Goal: Participate in discussion: Engage in conversation with other users on a specific topic

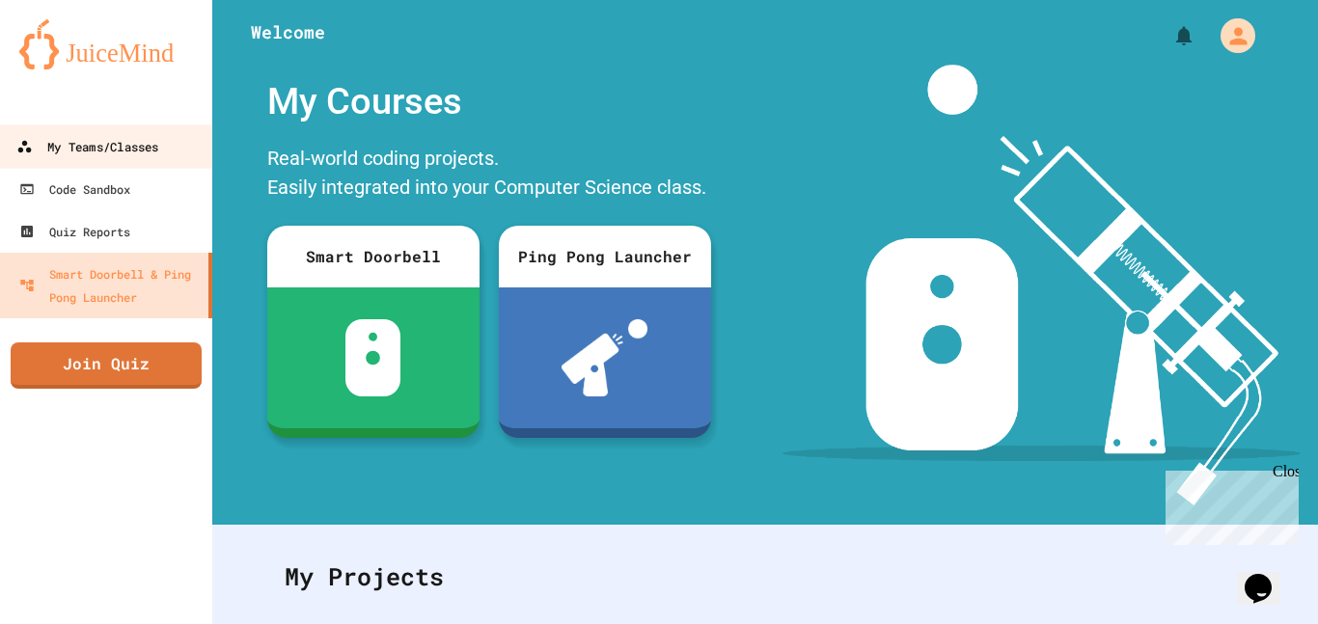
click at [156, 160] on link "My Teams/Classes" at bounding box center [106, 146] width 219 height 43
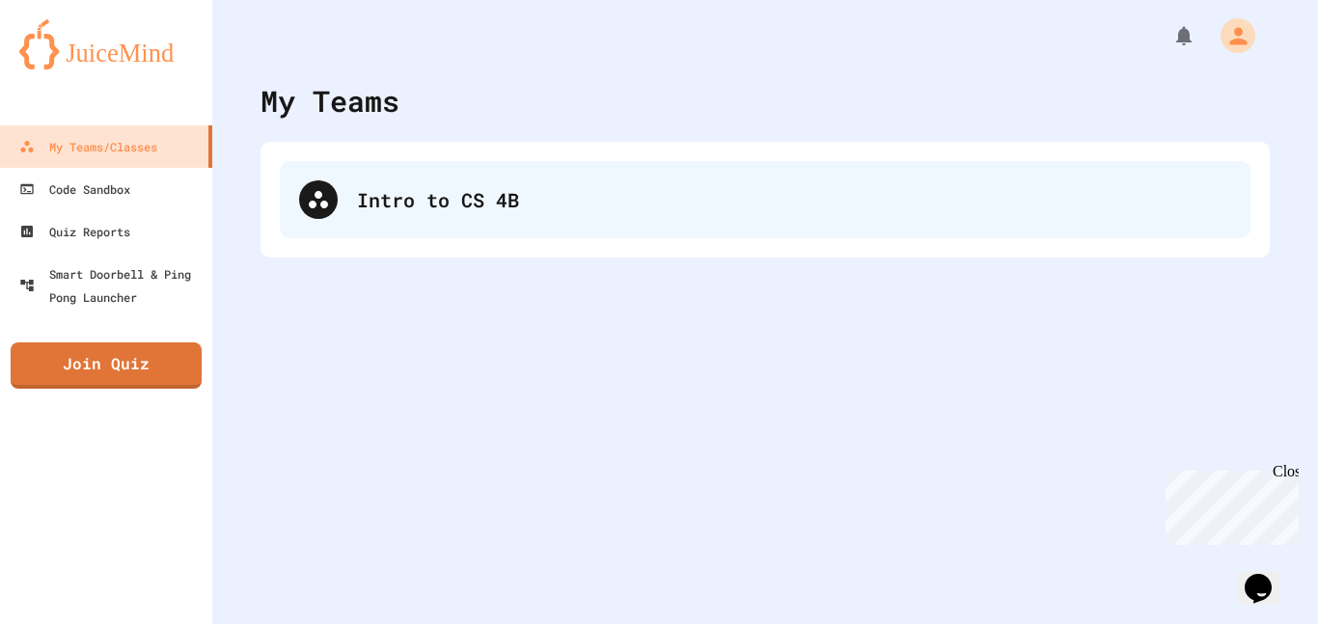
click at [485, 193] on div "Intro to CS 4B" at bounding box center [794, 199] width 874 height 29
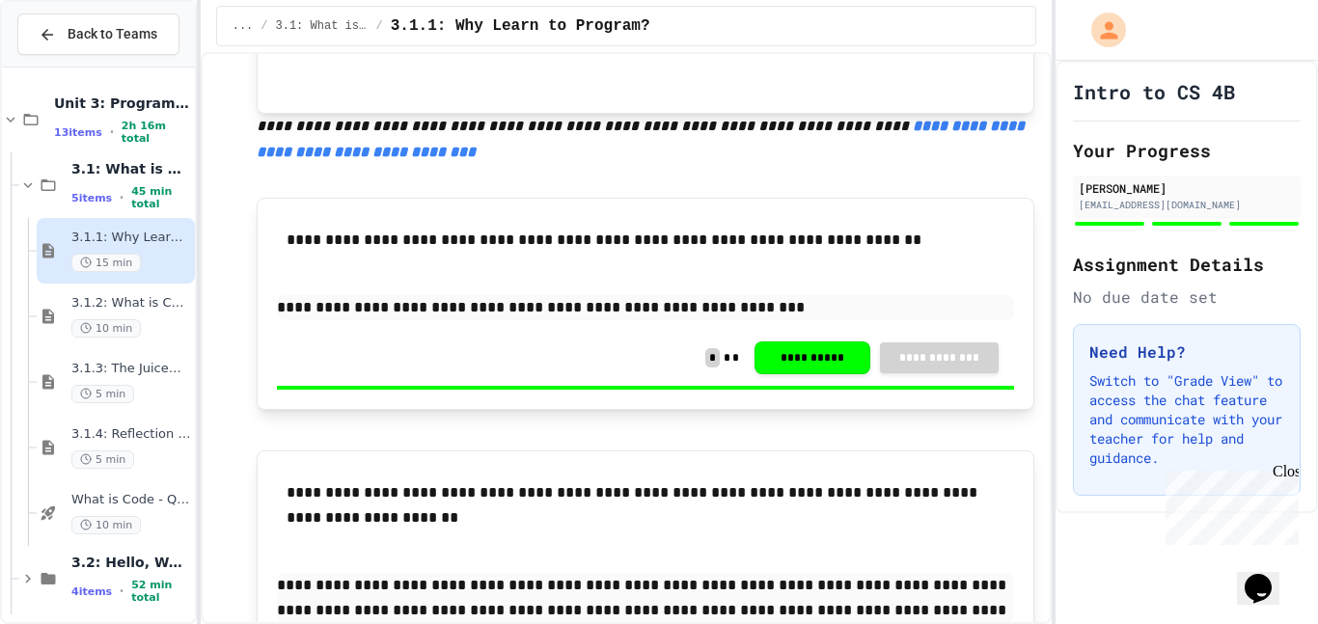
scroll to position [1450, 0]
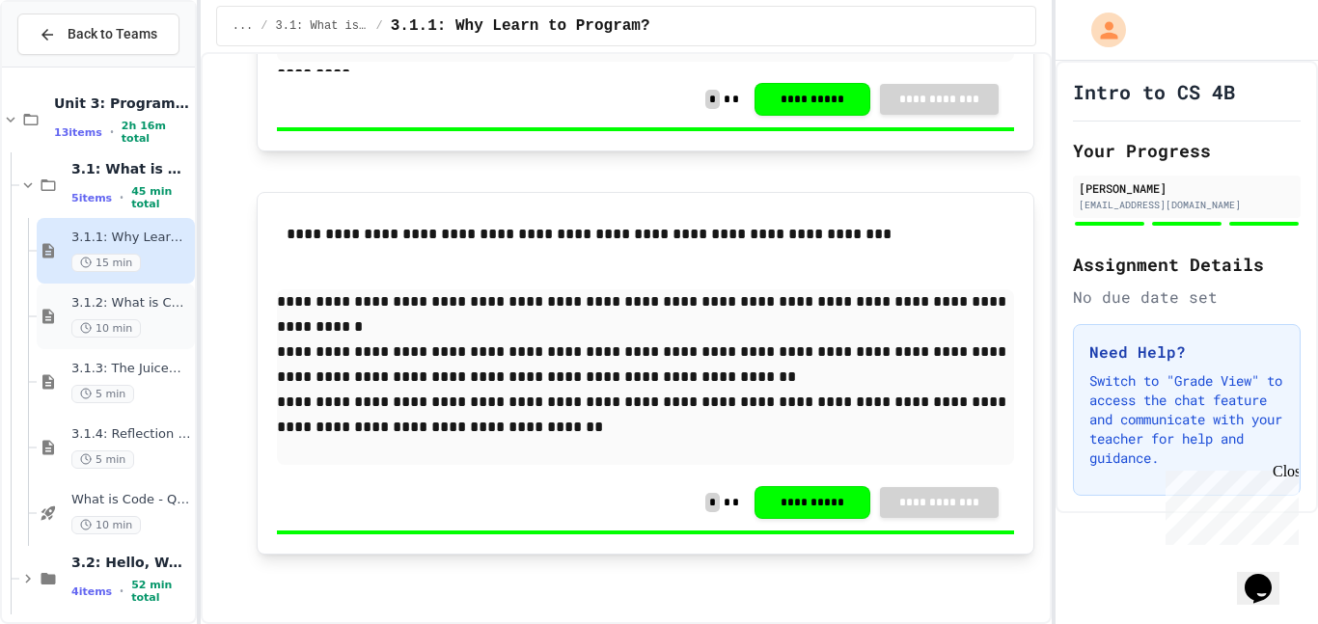
click at [163, 321] on div "10 min" at bounding box center [131, 328] width 120 height 18
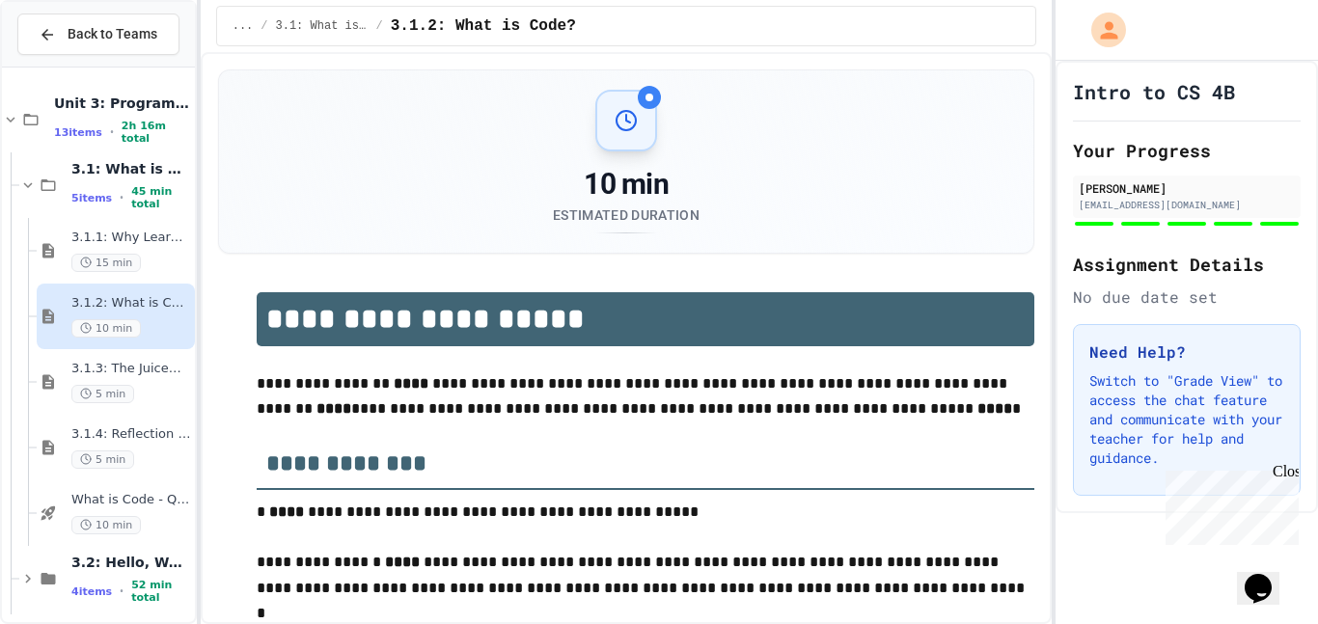
type input "*****"
click at [138, 22] on button "Back to Teams" at bounding box center [98, 35] width 162 height 42
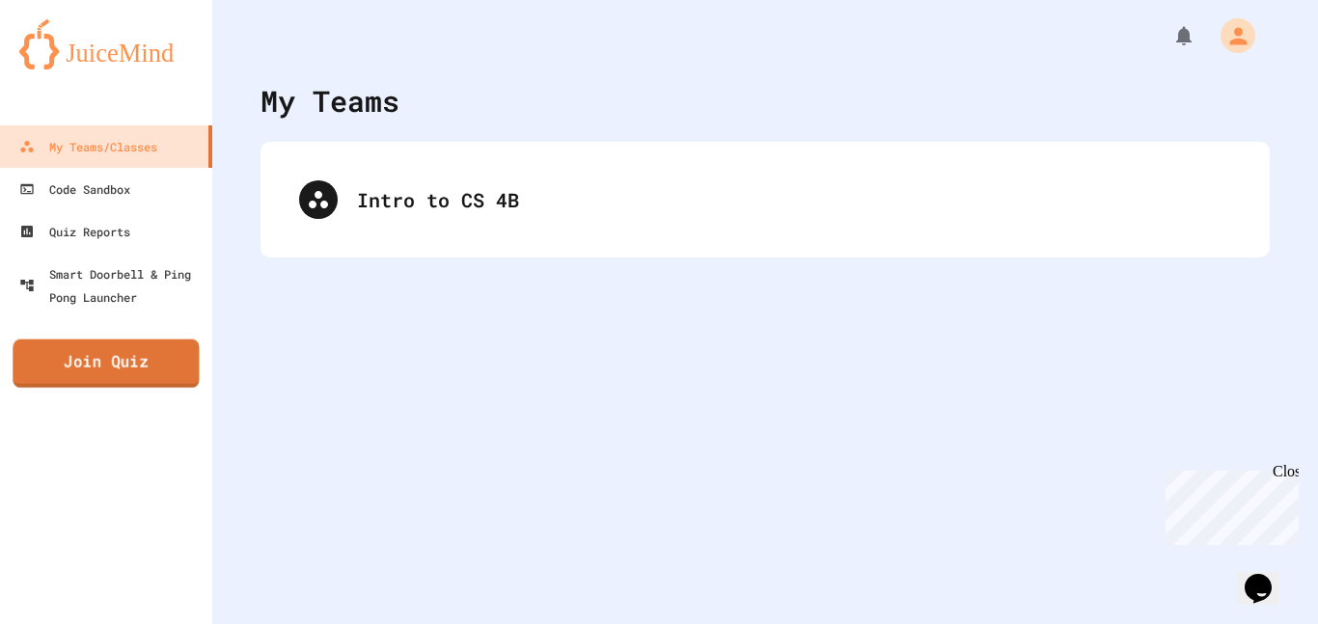
click at [121, 366] on link "Join Quiz" at bounding box center [106, 364] width 186 height 48
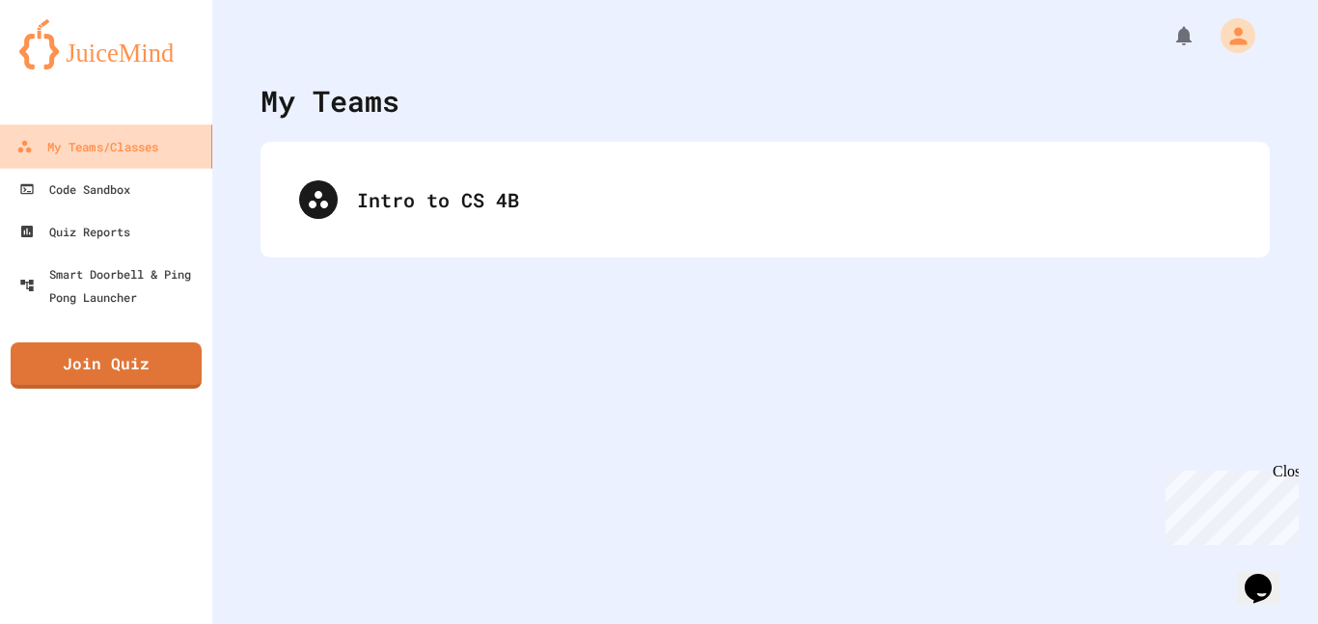
click at [130, 140] on div "My Teams/Classes" at bounding box center [87, 147] width 142 height 24
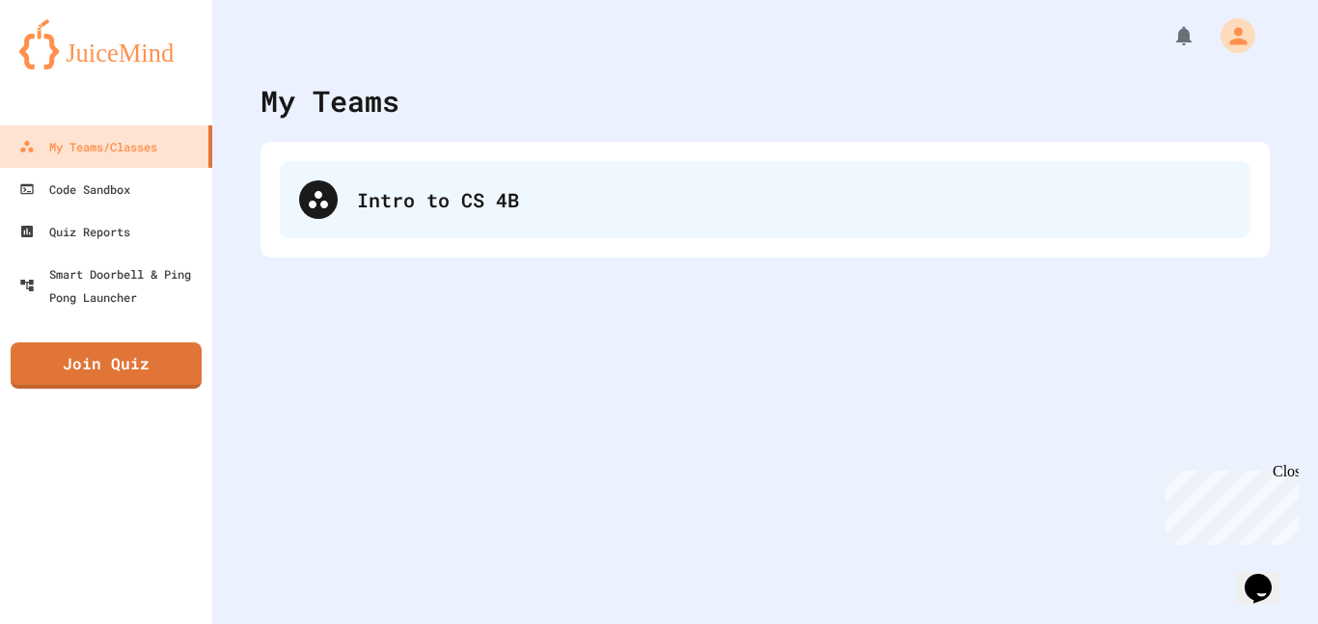
click at [504, 214] on div "Intro to CS 4B" at bounding box center [765, 199] width 971 height 77
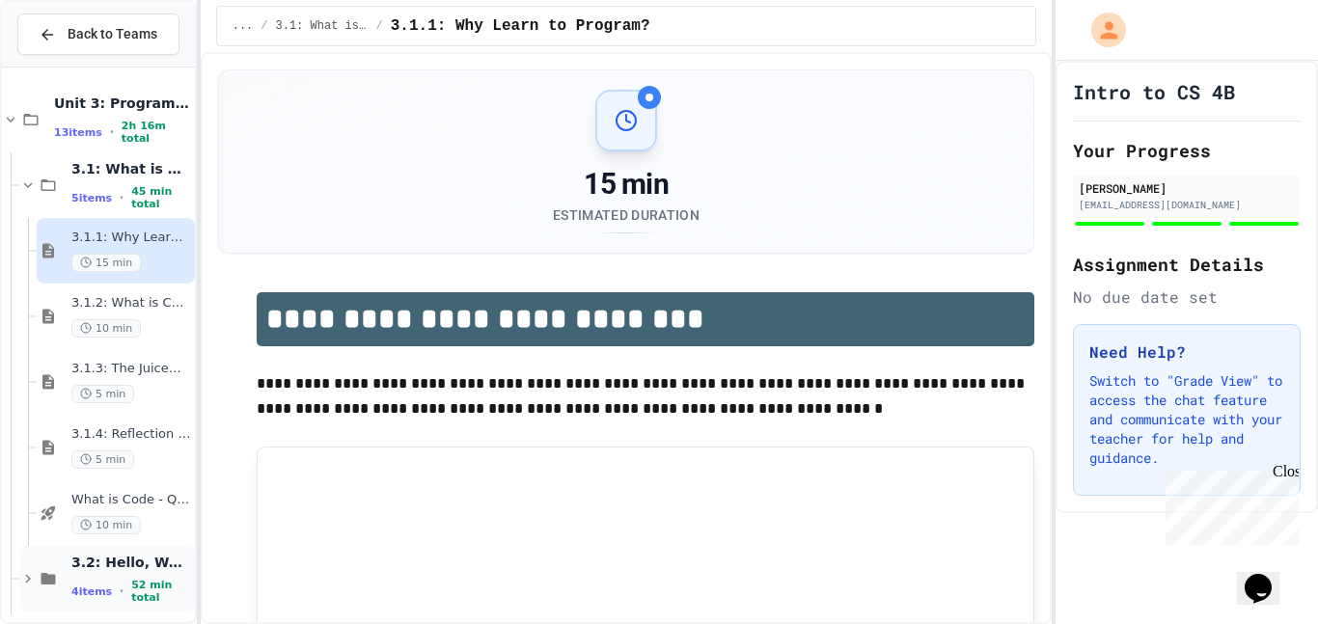
scroll to position [74, 0]
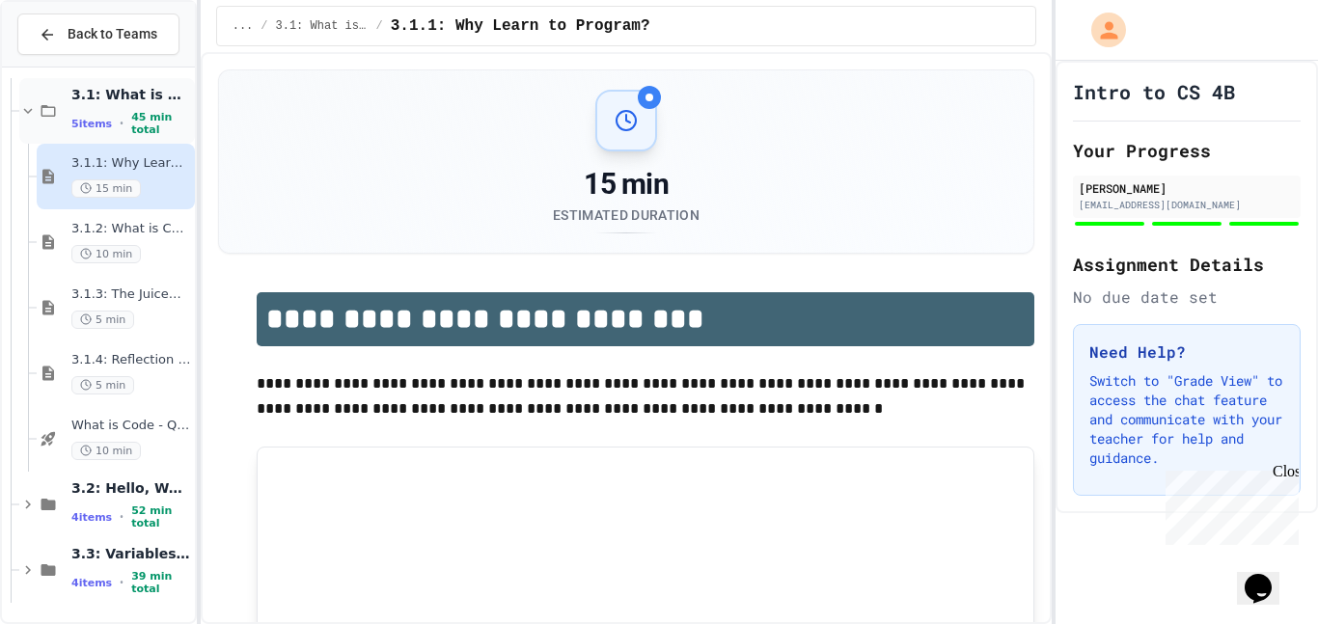
click at [159, 103] on span "3.1: What is Code?" at bounding box center [131, 94] width 120 height 17
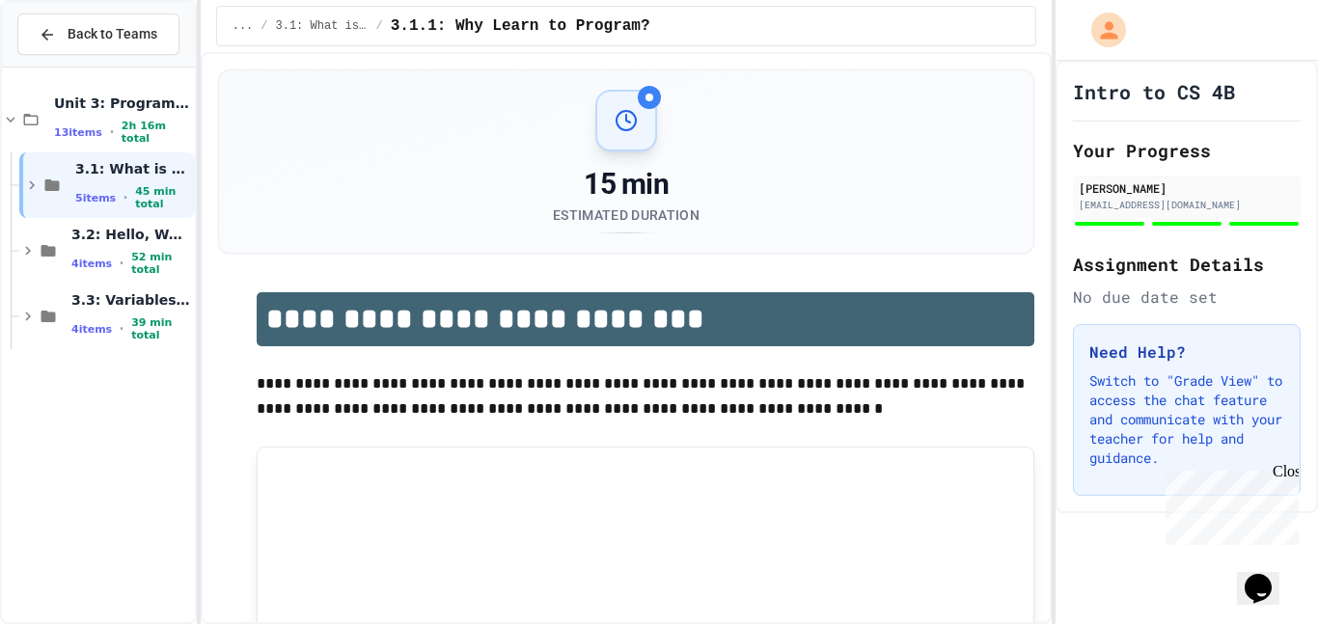
scroll to position [0, 0]
click at [168, 185] on span "45 min total" at bounding box center [163, 197] width 56 height 25
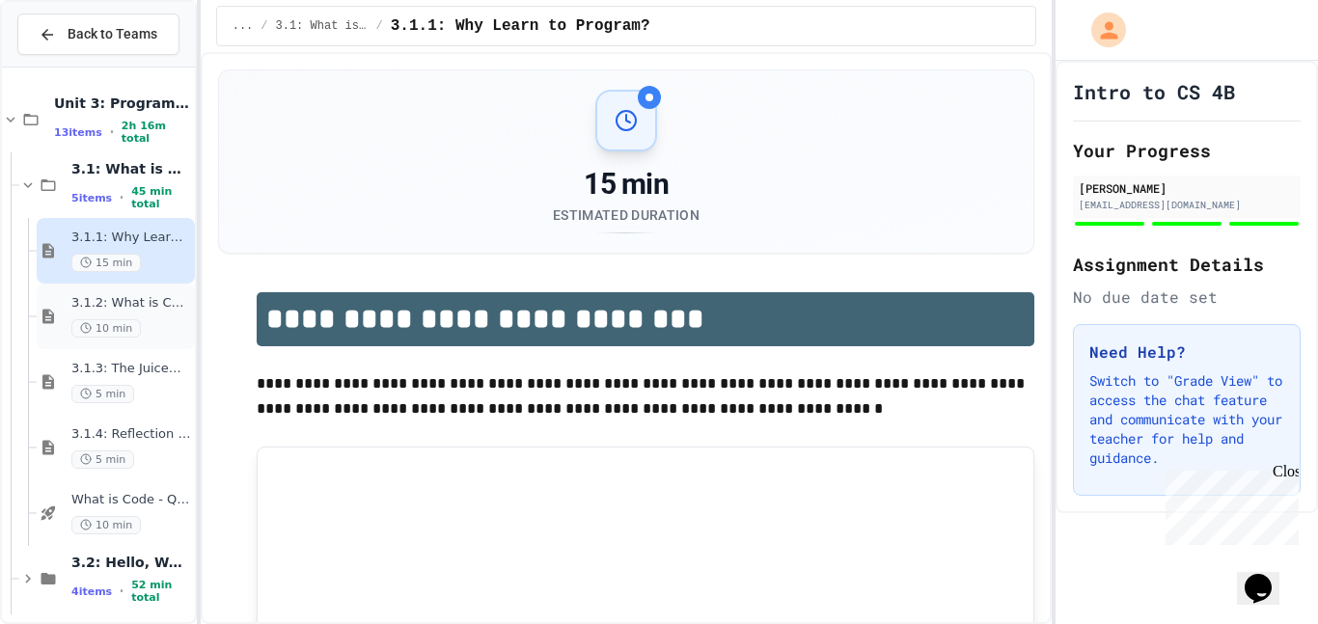
scroll to position [74, 0]
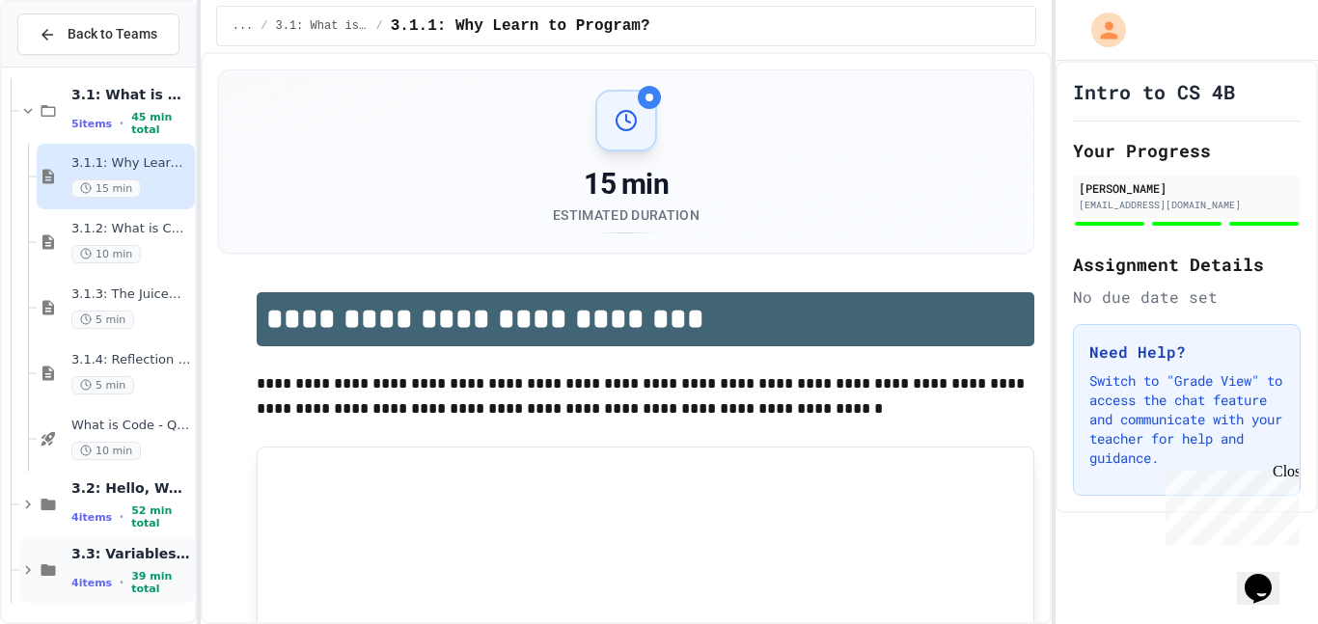
click at [112, 542] on div "3.3: Variables and Data Types 4 items • 39 min total" at bounding box center [107, 571] width 176 height 66
click at [132, 560] on span "3.3: Variables and Data Types" at bounding box center [131, 553] width 120 height 17
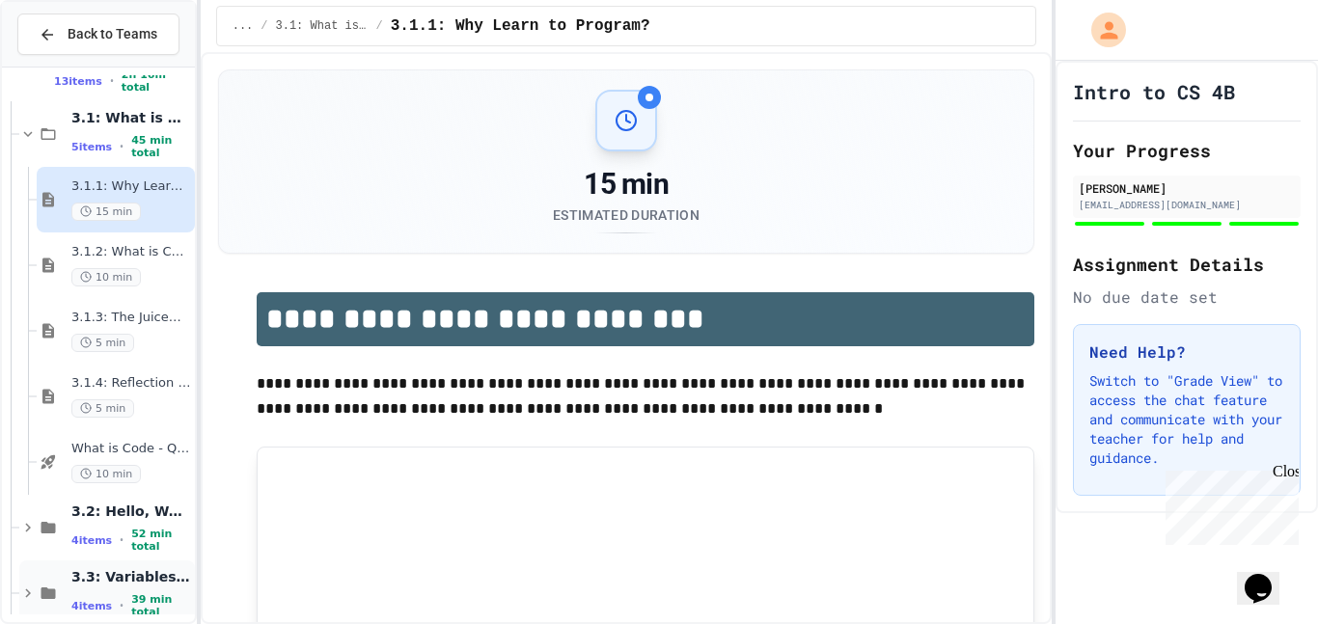
click at [156, 606] on span "39 min total" at bounding box center [161, 606] width 60 height 25
click at [126, 586] on span "3.3: Variables and Data Types" at bounding box center [131, 576] width 120 height 17
click at [131, 141] on span "45 min total" at bounding box center [161, 146] width 60 height 25
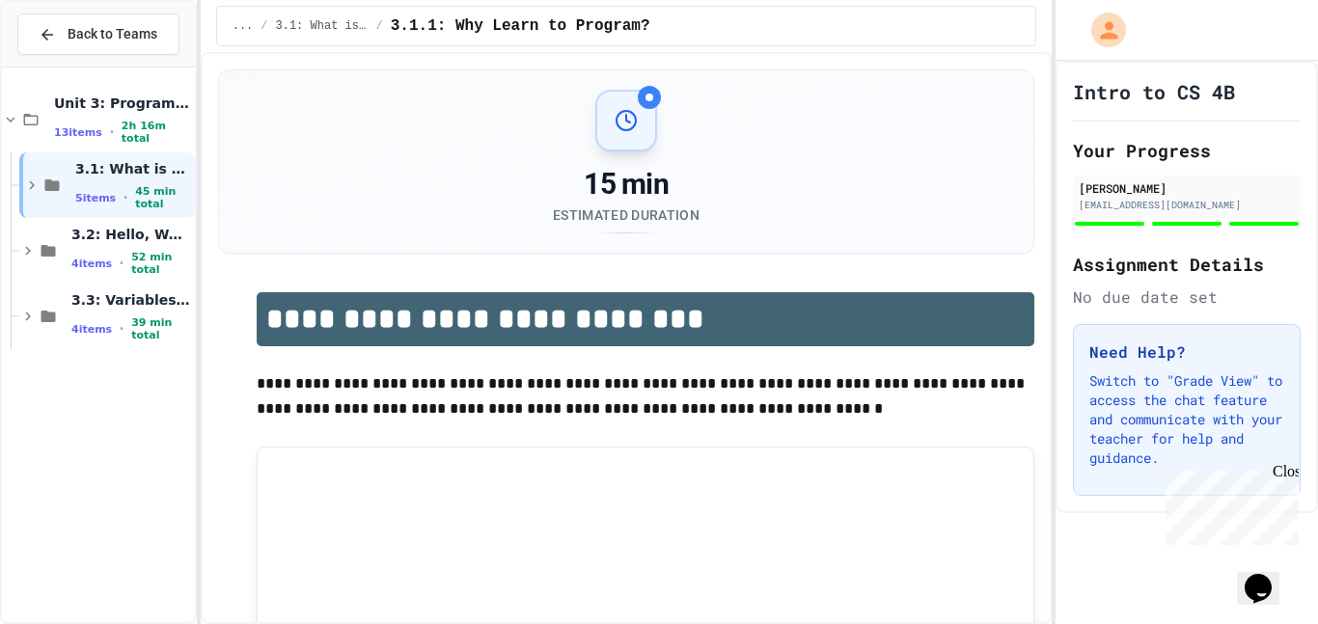
scroll to position [0, 0]
click at [151, 257] on span "52 min total" at bounding box center [161, 263] width 60 height 25
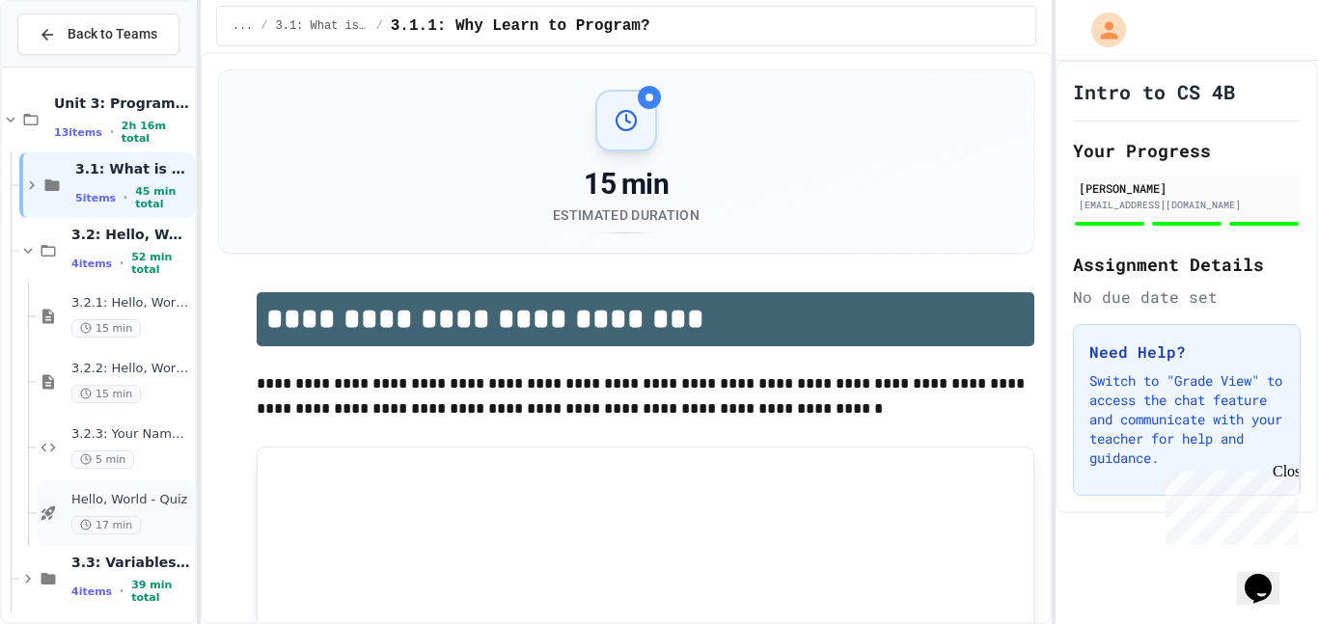
scroll to position [9, 0]
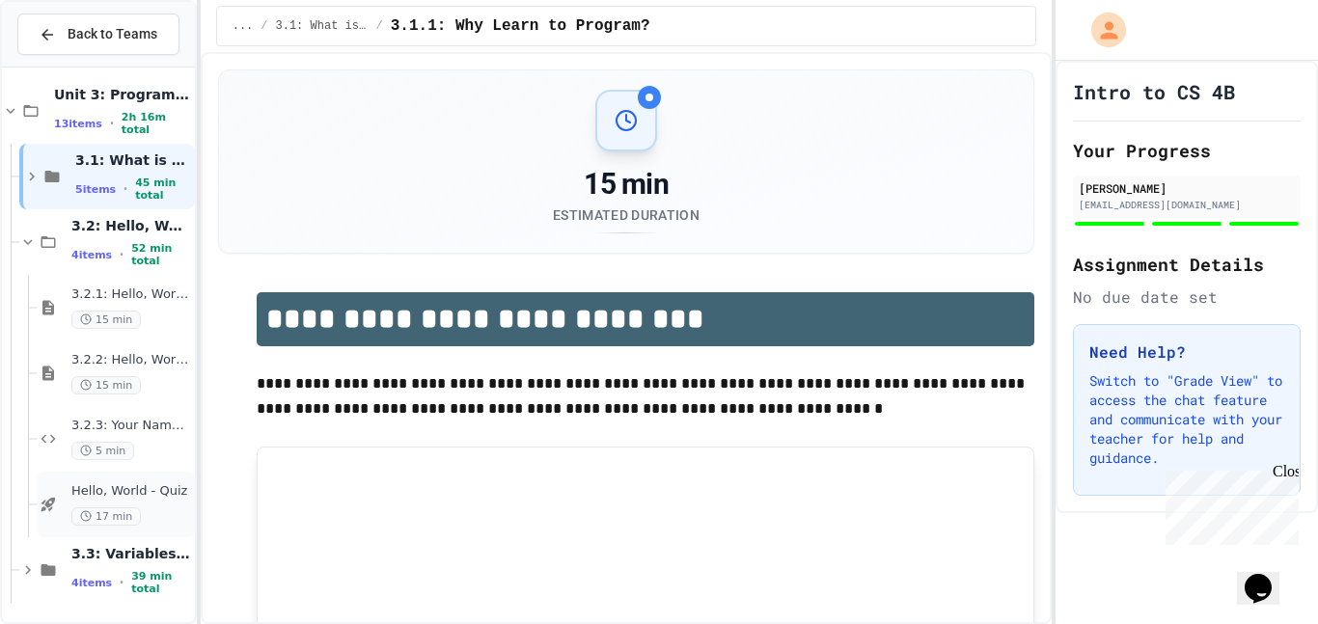
click at [171, 505] on div "Hello, World - Quiz 17 min" at bounding box center [131, 505] width 120 height 42
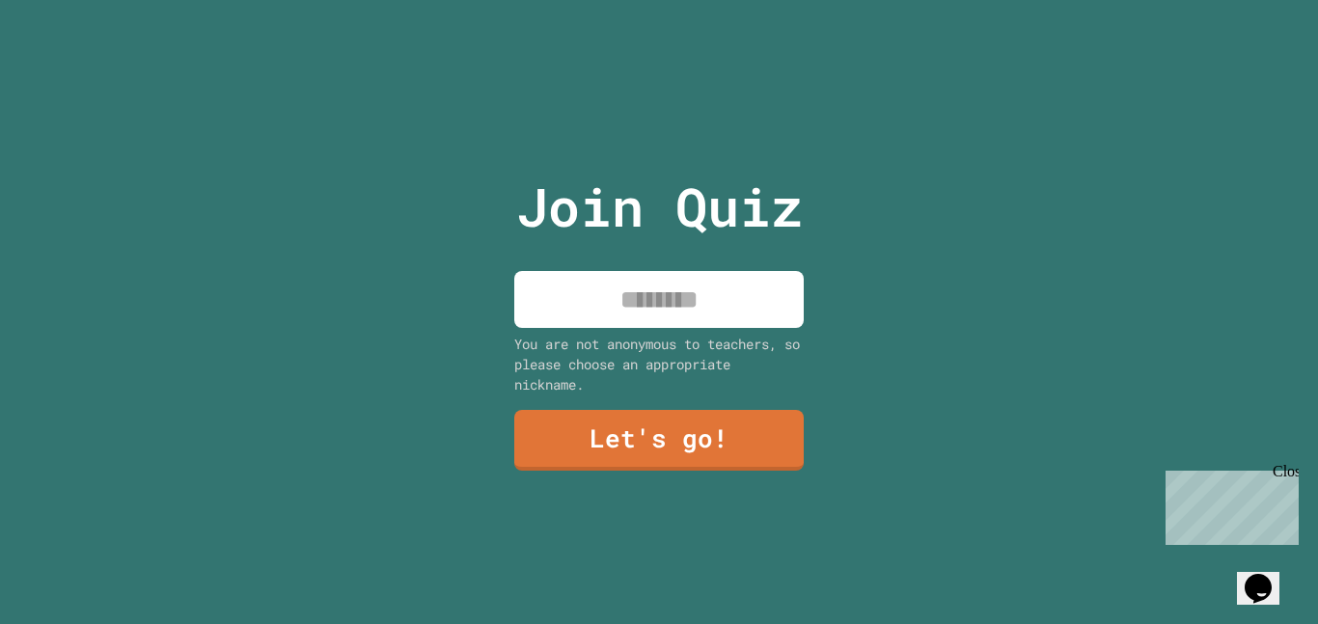
click at [695, 279] on input at bounding box center [659, 299] width 290 height 57
type input "*****"
click at [755, 432] on link "Let's go!" at bounding box center [658, 439] width 291 height 64
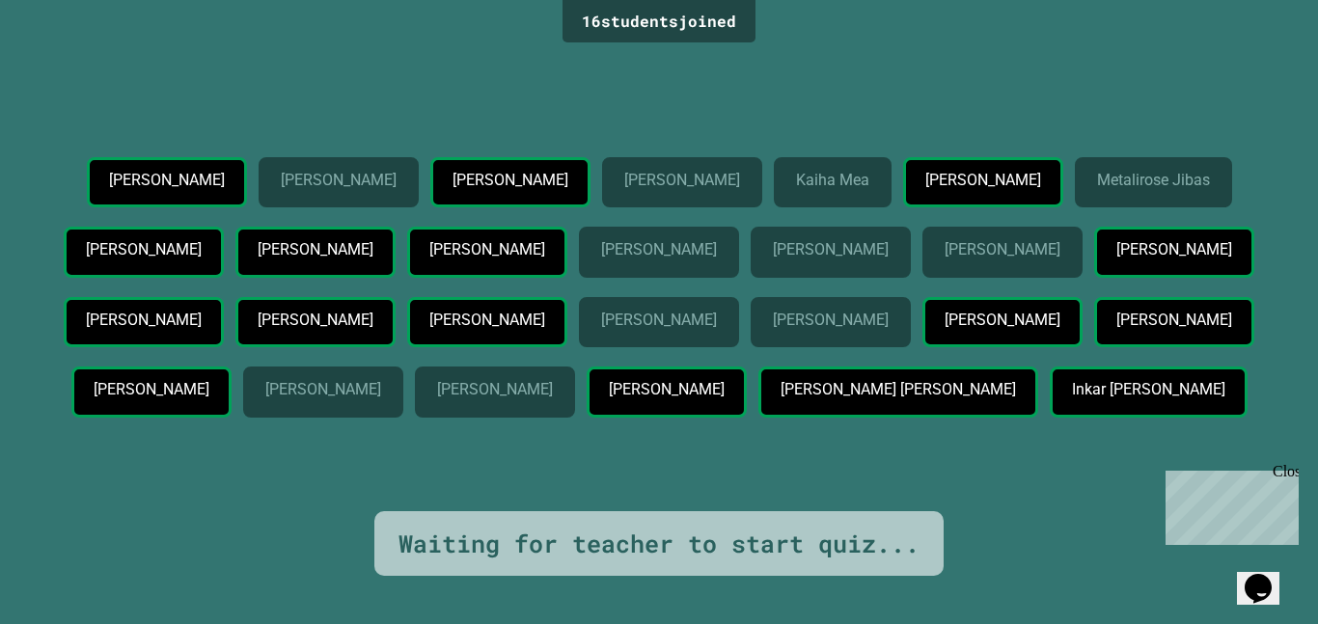
click at [1308, 480] on span "Close" at bounding box center [1308, 471] width 0 height 16
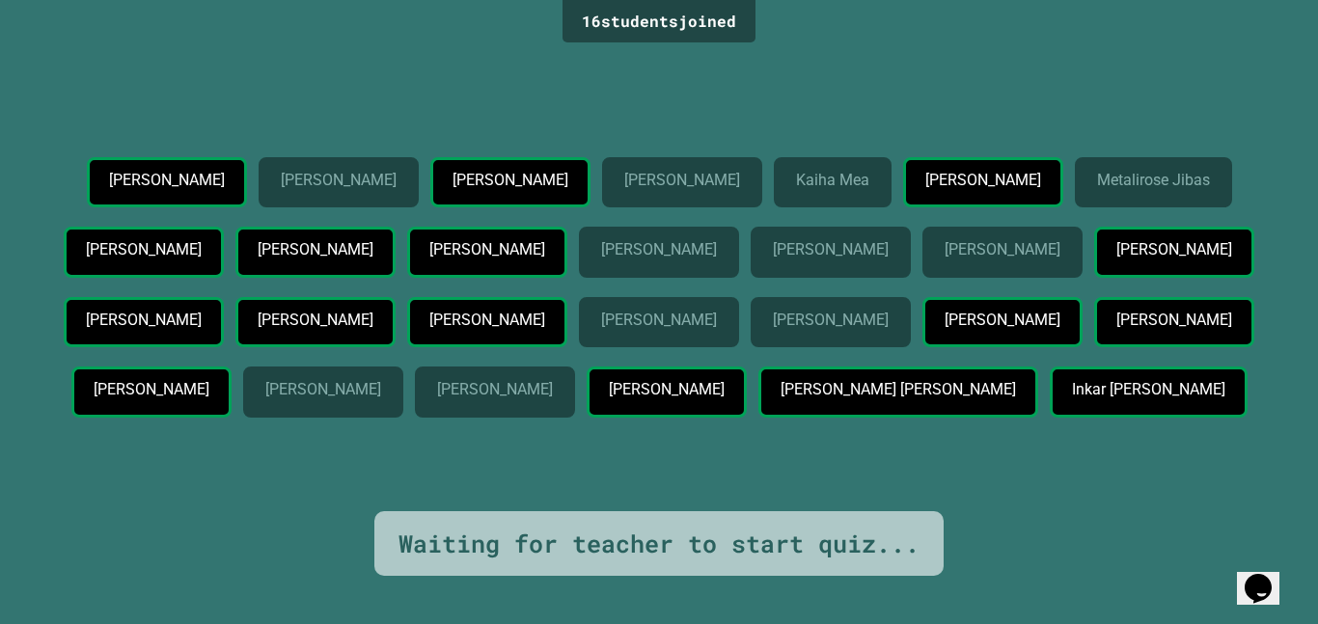
click at [1289, 482] on div "16 student s joined Luca Pangburn Joshua Langidrik Raylee Bravo Roselyn Annam K…" at bounding box center [659, 312] width 1318 height 624
click at [801, 40] on div "17 student s joined Luca Pangburn Joshua Langidrik Raylee Bravo Roselyn Annam K…" at bounding box center [659, 312] width 1318 height 624
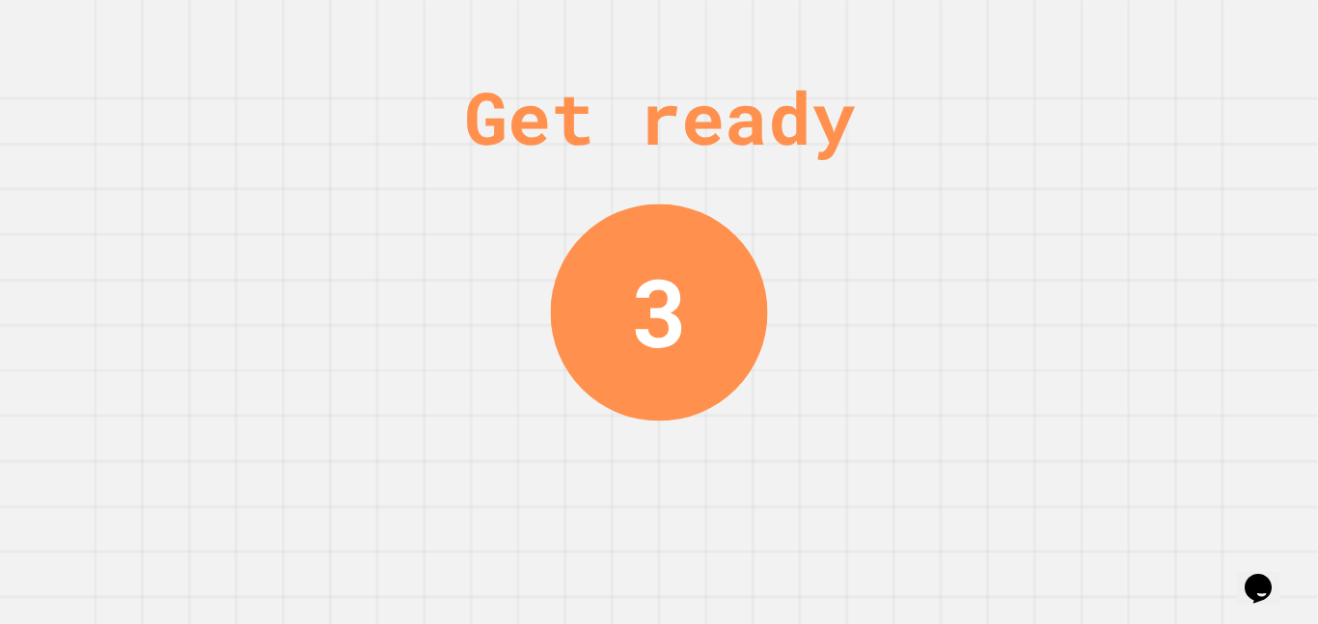
click at [662, 354] on div "3" at bounding box center [659, 311] width 56 height 141
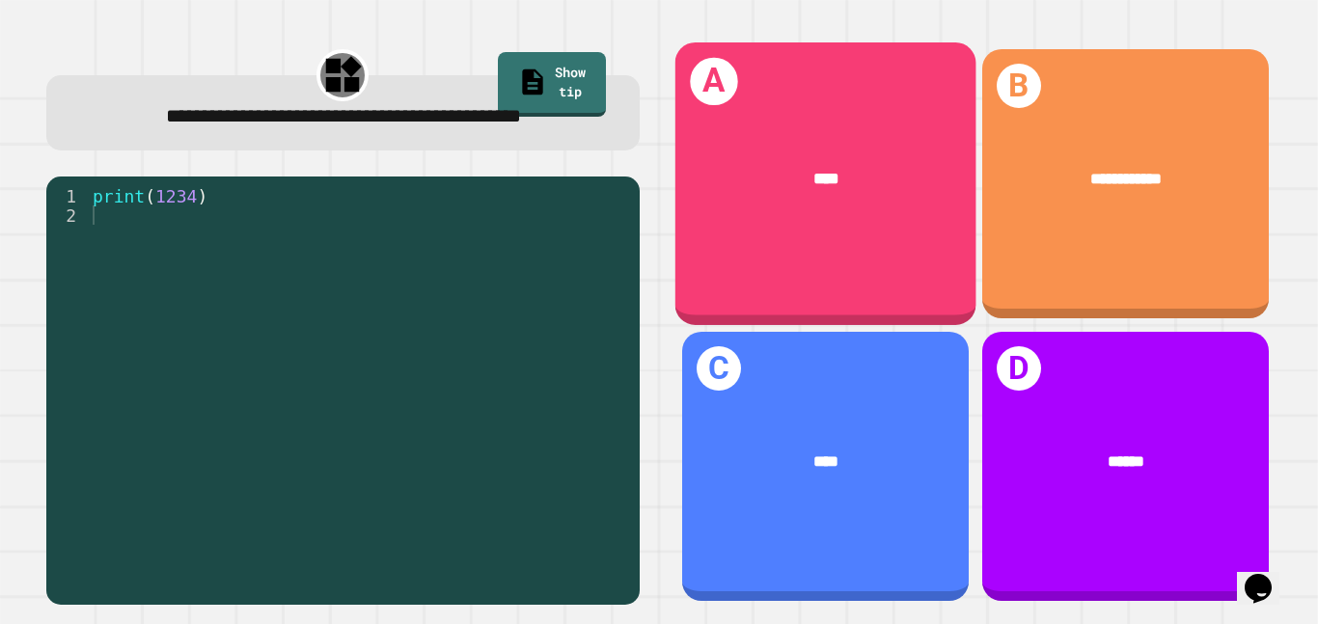
click at [777, 254] on div "A ****" at bounding box center [825, 183] width 301 height 283
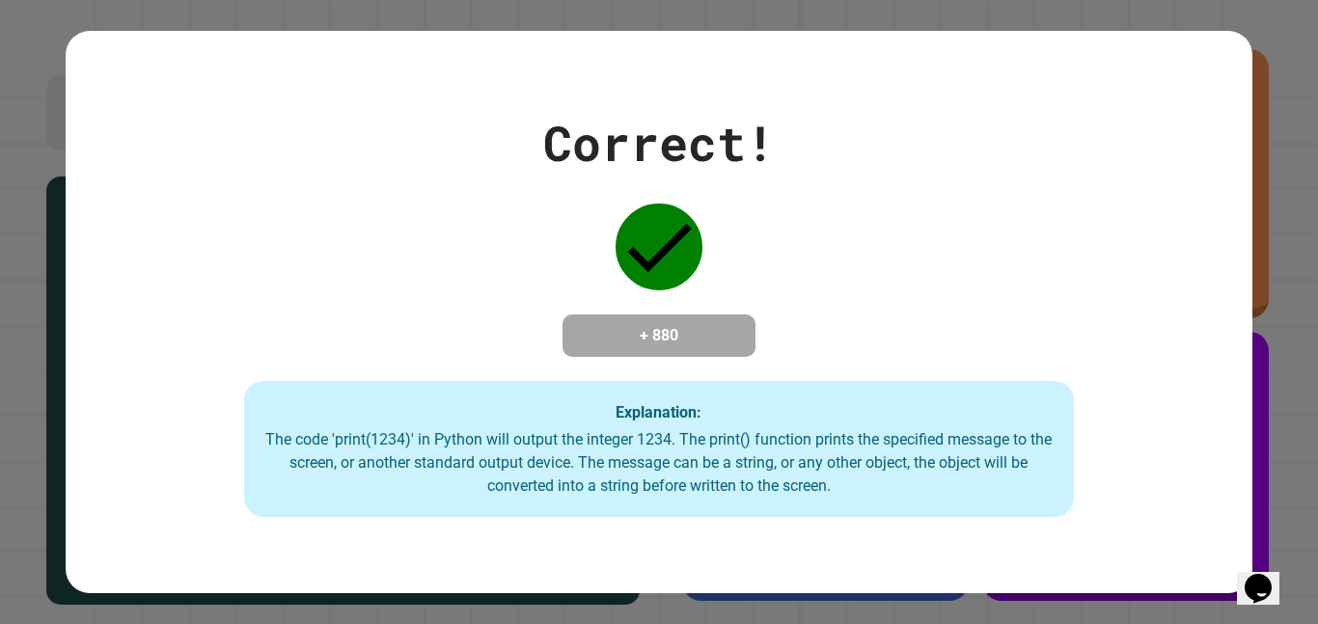
click at [852, 299] on div "Correct! + 880 Explanation: The code 'print(1234)' in Python will output the in…" at bounding box center [659, 312] width 1186 height 411
click at [883, 278] on div "Correct! + 880 Explanation: The code 'print(1234)' in Python will output the in…" at bounding box center [659, 312] width 1186 height 411
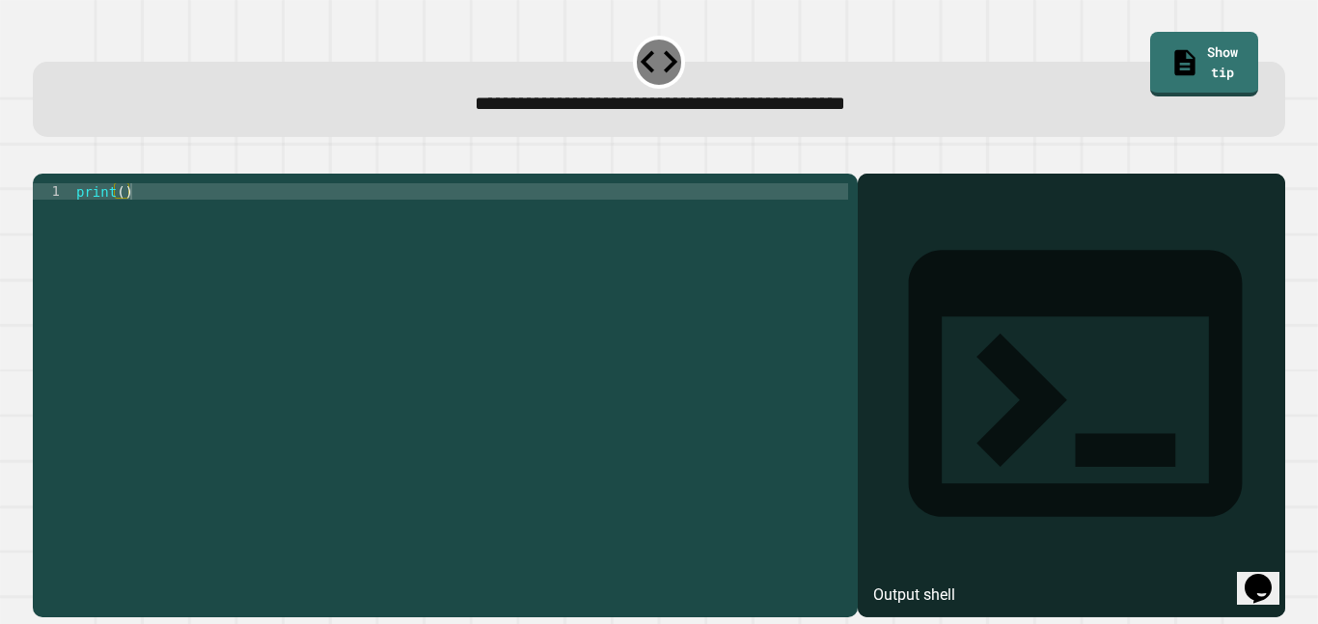
click at [119, 227] on div "print ( )" at bounding box center [460, 388] width 776 height 410
click at [122, 227] on div "print ( )" at bounding box center [460, 388] width 776 height 410
click at [118, 223] on div "print ( )" at bounding box center [460, 388] width 776 height 410
click at [121, 224] on div "print ( )" at bounding box center [460, 388] width 776 height 410
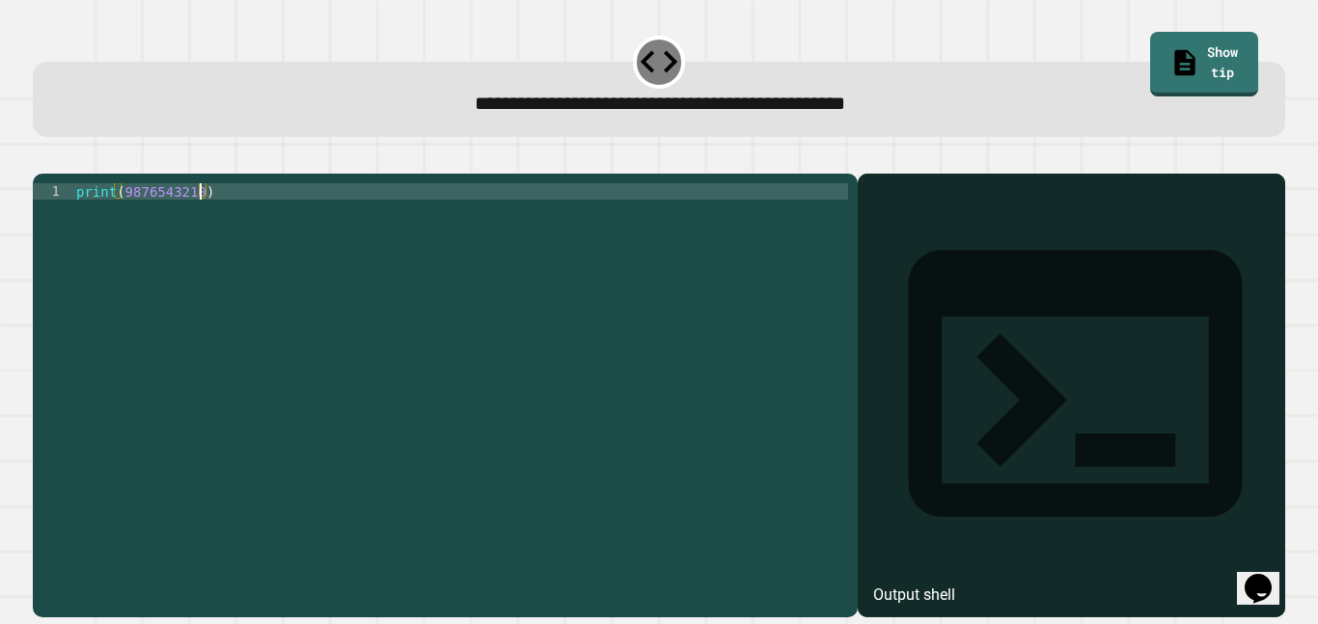
click at [233, 217] on div "print ( 9876543210 )" at bounding box center [460, 388] width 776 height 410
click at [740, 416] on div "print ( 9876543210 )" at bounding box center [460, 388] width 776 height 410
type textarea "**********"
click at [1010, 230] on div "Output shell" at bounding box center [1072, 396] width 428 height 444
click at [59, 177] on icon "button" at bounding box center [55, 170] width 11 height 14
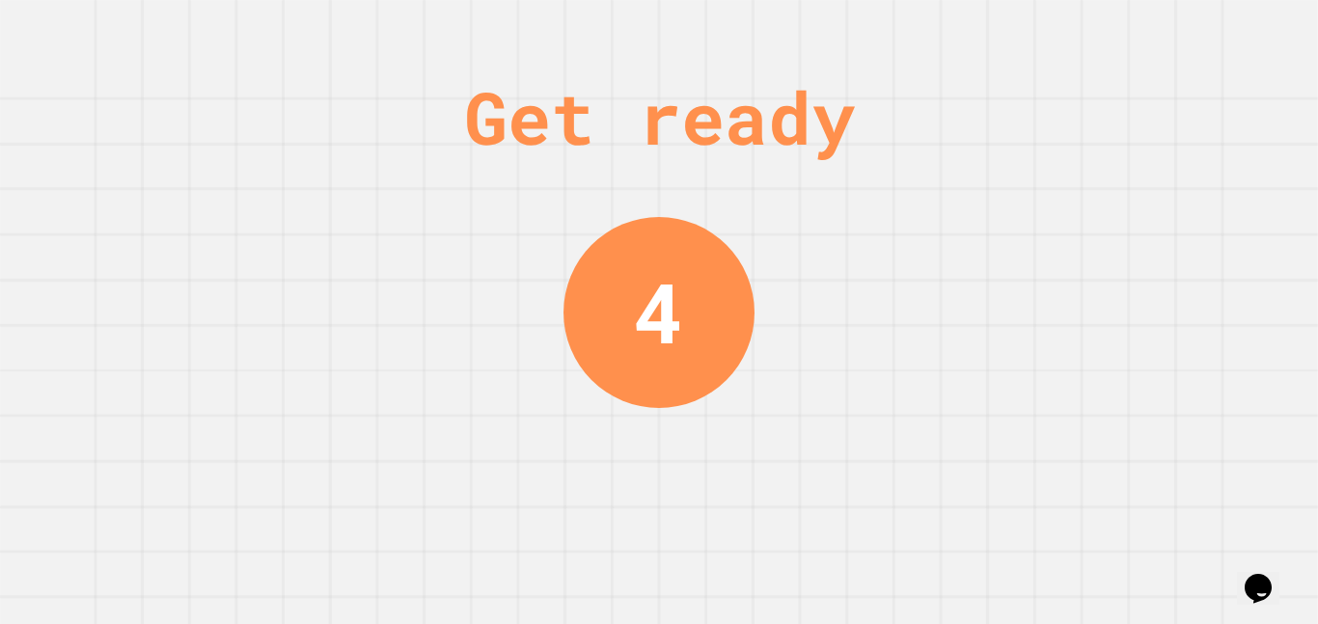
click at [834, 240] on div "Get ready 4" at bounding box center [659, 312] width 1318 height 624
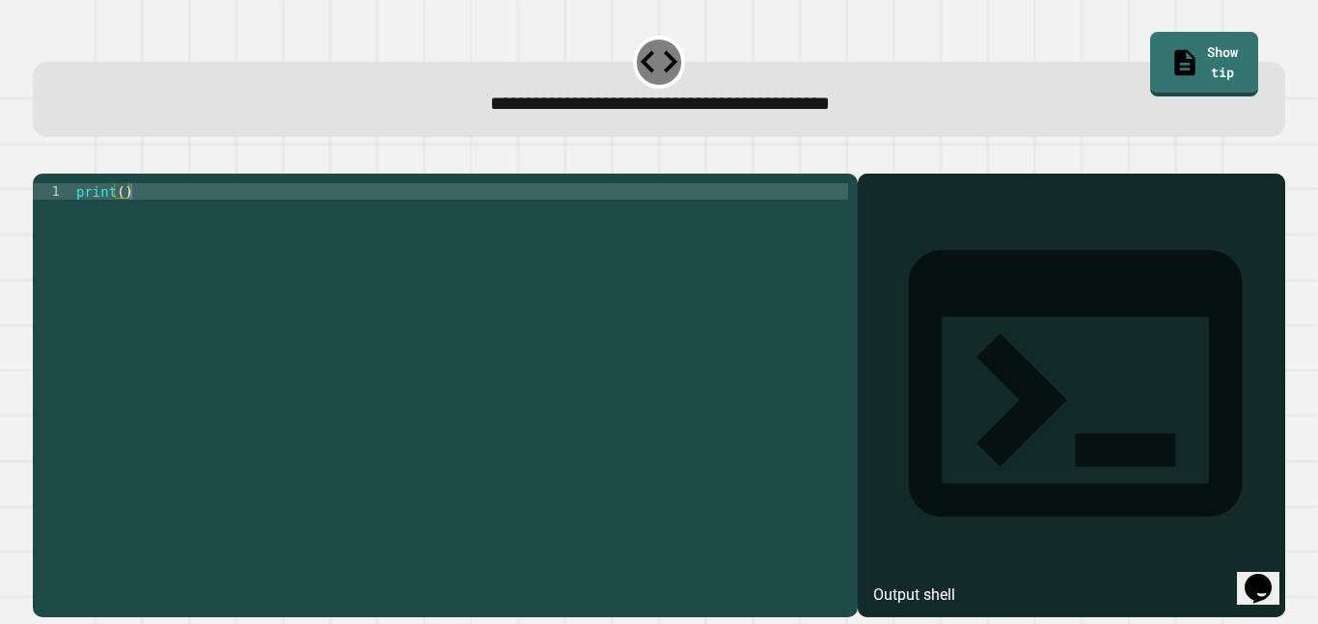
click at [125, 223] on div "print ( )" at bounding box center [460, 388] width 776 height 410
type textarea "**********"
click at [42, 158] on icon "button" at bounding box center [42, 158] width 0 height 0
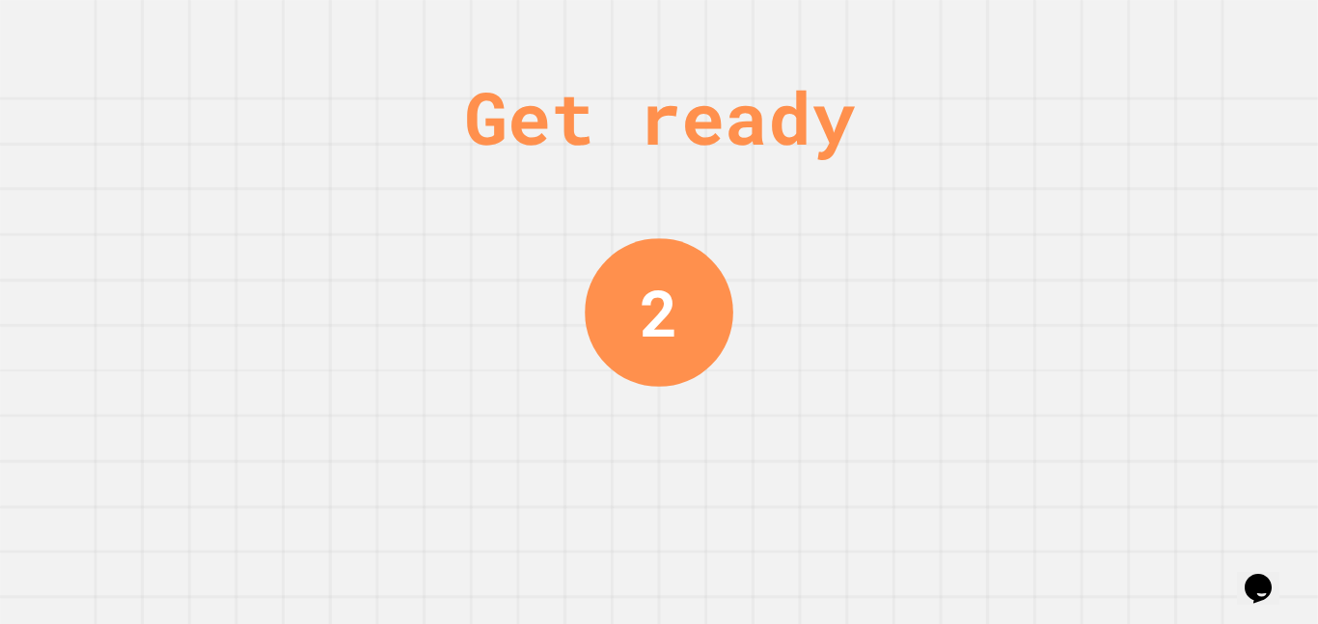
click at [714, 283] on div "2" at bounding box center [659, 312] width 149 height 149
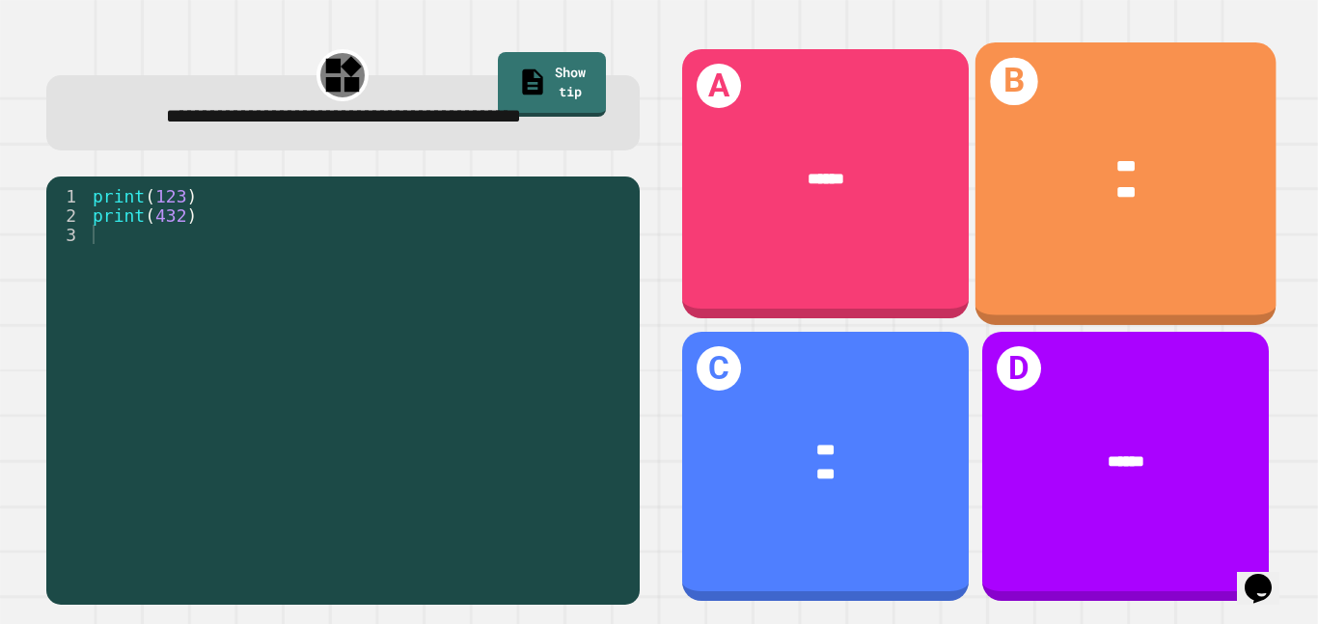
click at [1181, 242] on div "B *** ***" at bounding box center [1125, 183] width 301 height 283
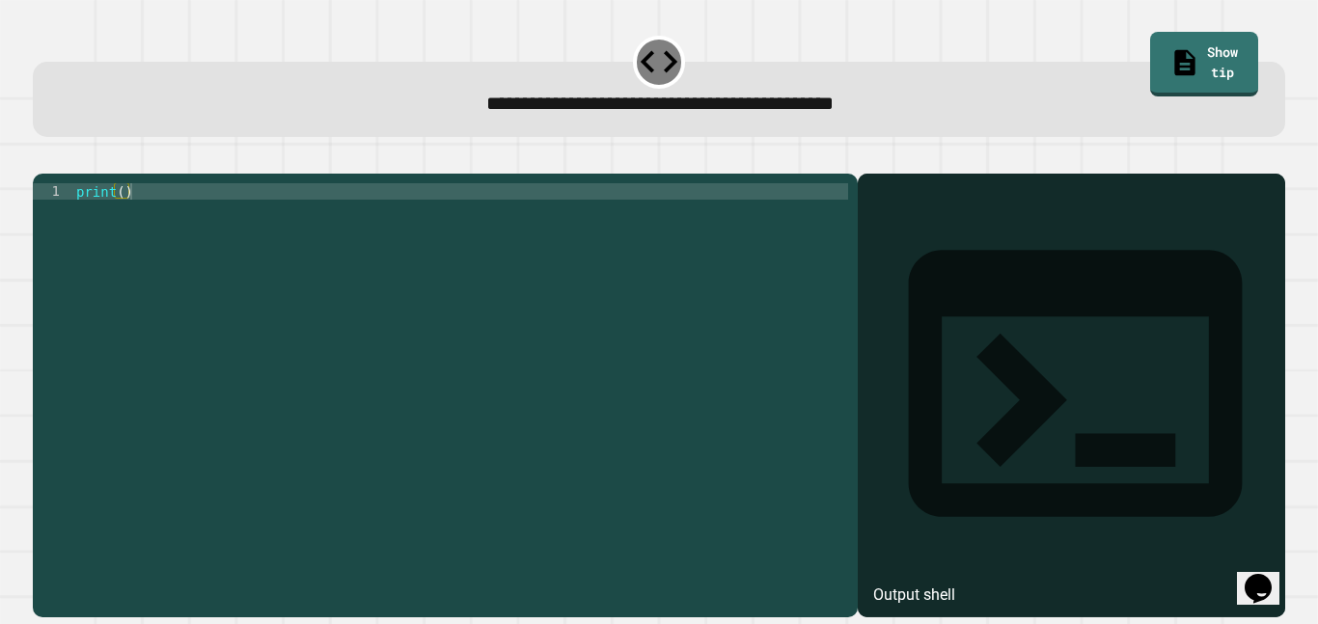
click at [125, 216] on div "print ( )" at bounding box center [460, 388] width 776 height 410
type textarea "**********"
click at [42, 158] on icon "button" at bounding box center [42, 158] width 0 height 0
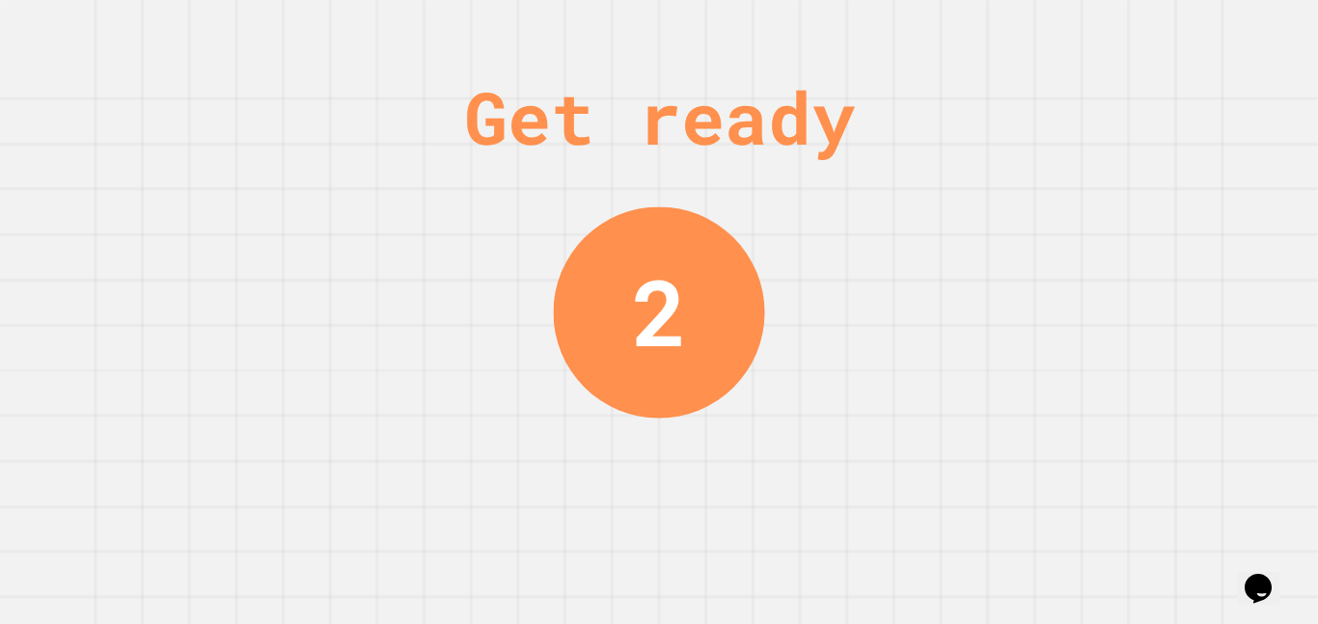
click at [648, 313] on div "2" at bounding box center [659, 311] width 55 height 137
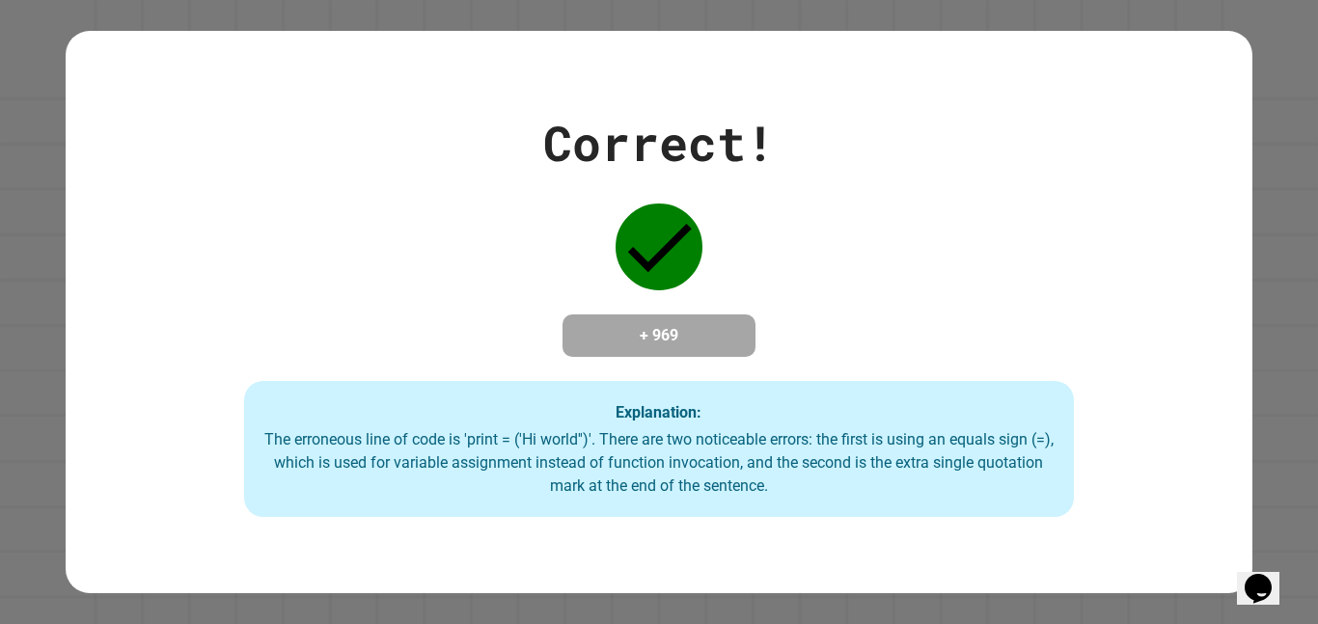
click at [753, 328] on div "+ 969" at bounding box center [659, 336] width 193 height 42
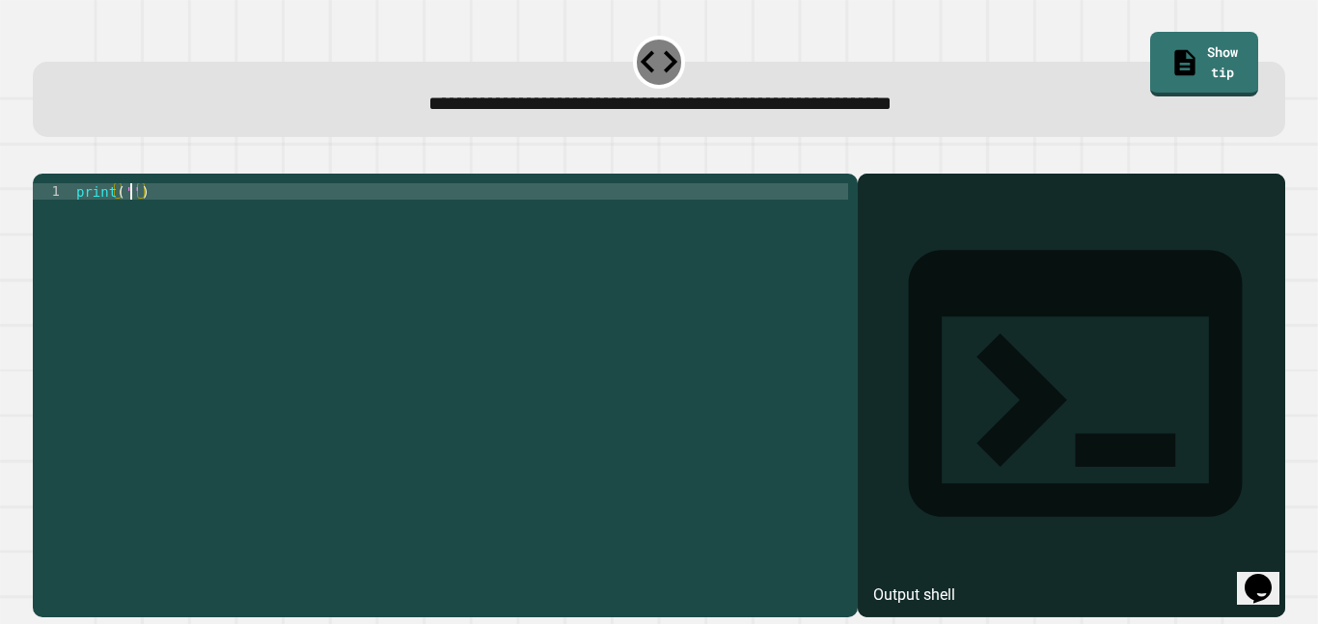
click at [132, 222] on div "print ( '' )" at bounding box center [460, 388] width 776 height 410
click at [131, 222] on div "print ( 'it' s a beautiful day )" at bounding box center [460, 388] width 776 height 410
click at [135, 222] on div "print ( 'it' s a beautiful day )" at bounding box center [460, 388] width 776 height 410
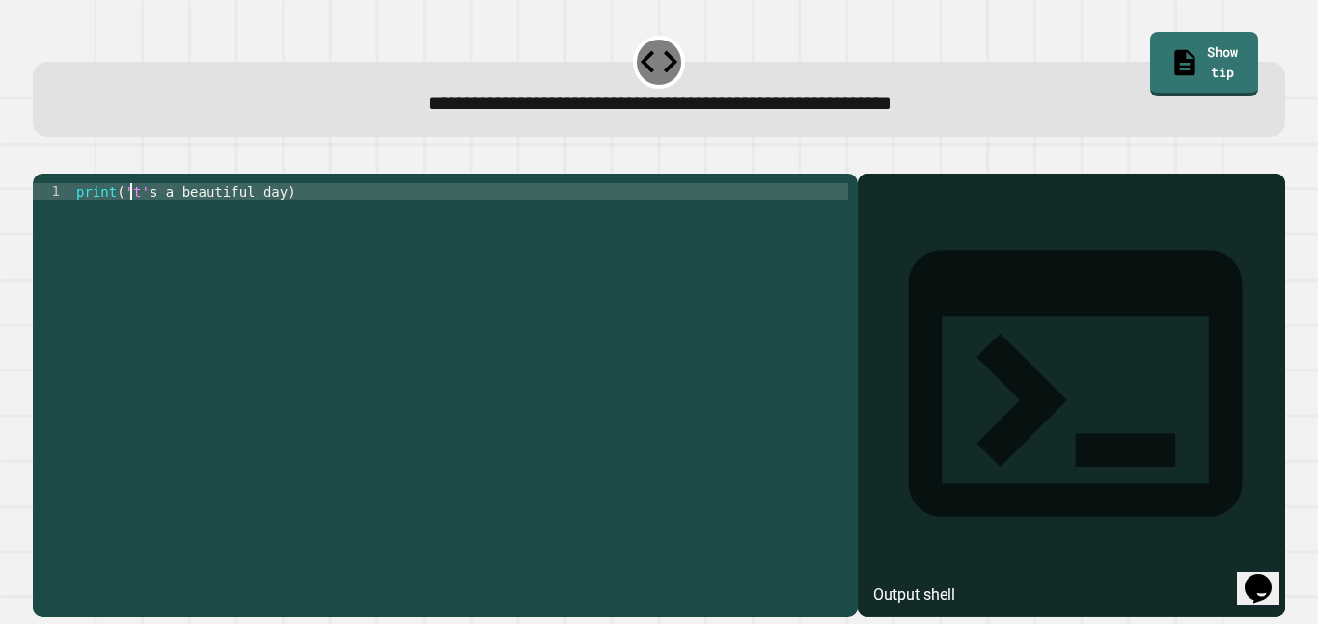
scroll to position [0, 9]
click at [131, 226] on div "print ( 'It' s a beautiful day )" at bounding box center [460, 388] width 776 height 410
click at [287, 227] on div "print ( "It's a beautiful day)" at bounding box center [460, 388] width 776 height 410
click at [285, 226] on div "print ( "It's a beautiful day)" at bounding box center [460, 388] width 776 height 410
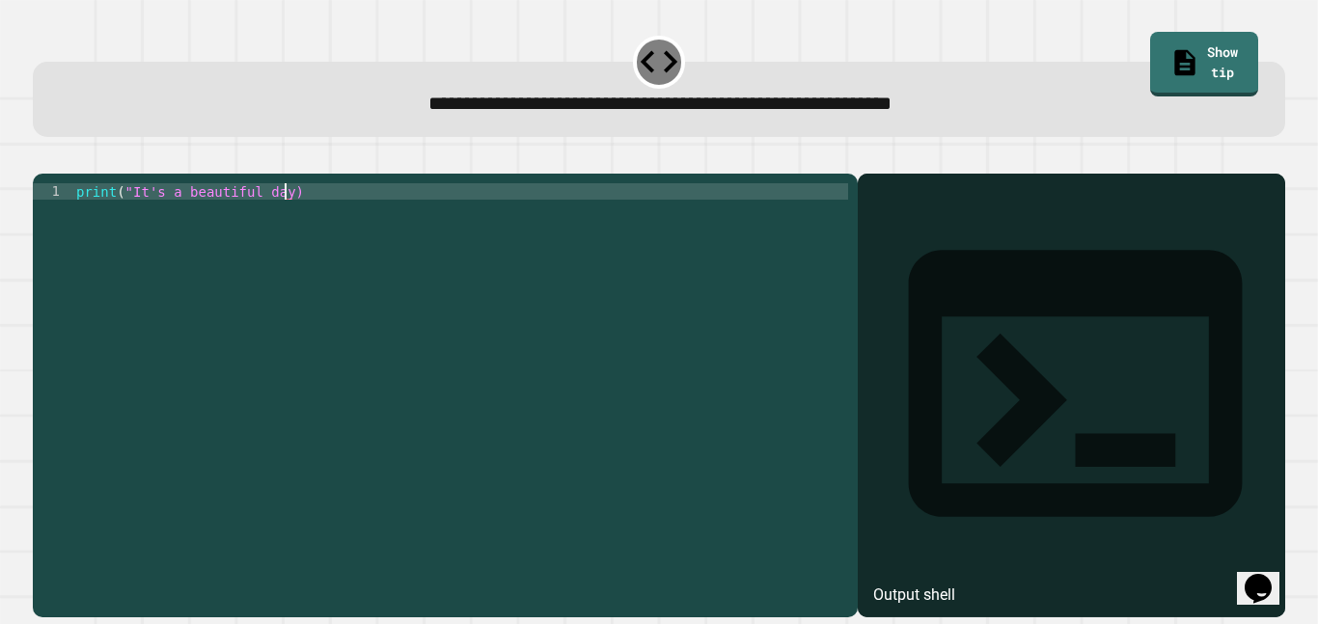
scroll to position [0, 27]
type textarea "**********"
click at [58, 173] on icon "button" at bounding box center [55, 170] width 11 height 14
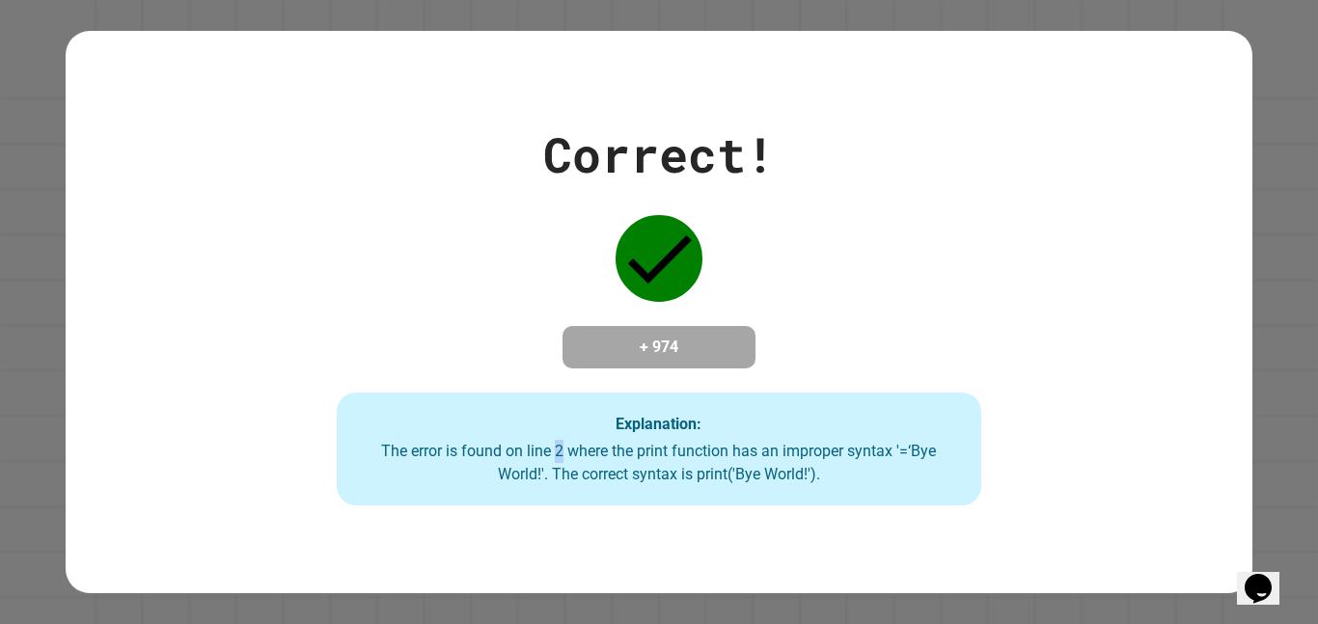
click at [555, 452] on div "The error is found on line 2 where the print function has an improper syntax '=…" at bounding box center [658, 463] width 605 height 46
click at [690, 357] on h4 "+ 974" at bounding box center [659, 347] width 154 height 23
drag, startPoint x: 690, startPoint y: 357, endPoint x: 679, endPoint y: 351, distance: 12.1
click at [679, 351] on h4 "+ 974" at bounding box center [659, 347] width 154 height 23
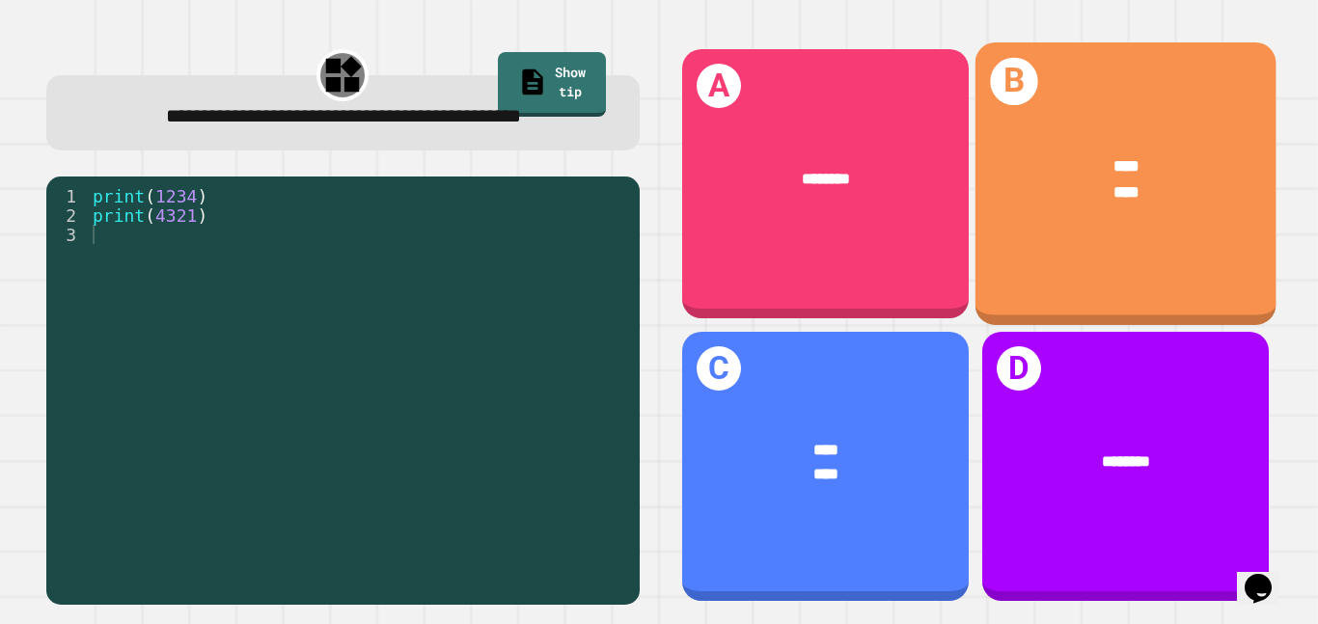
click at [1180, 213] on div "**** ****" at bounding box center [1125, 179] width 301 height 117
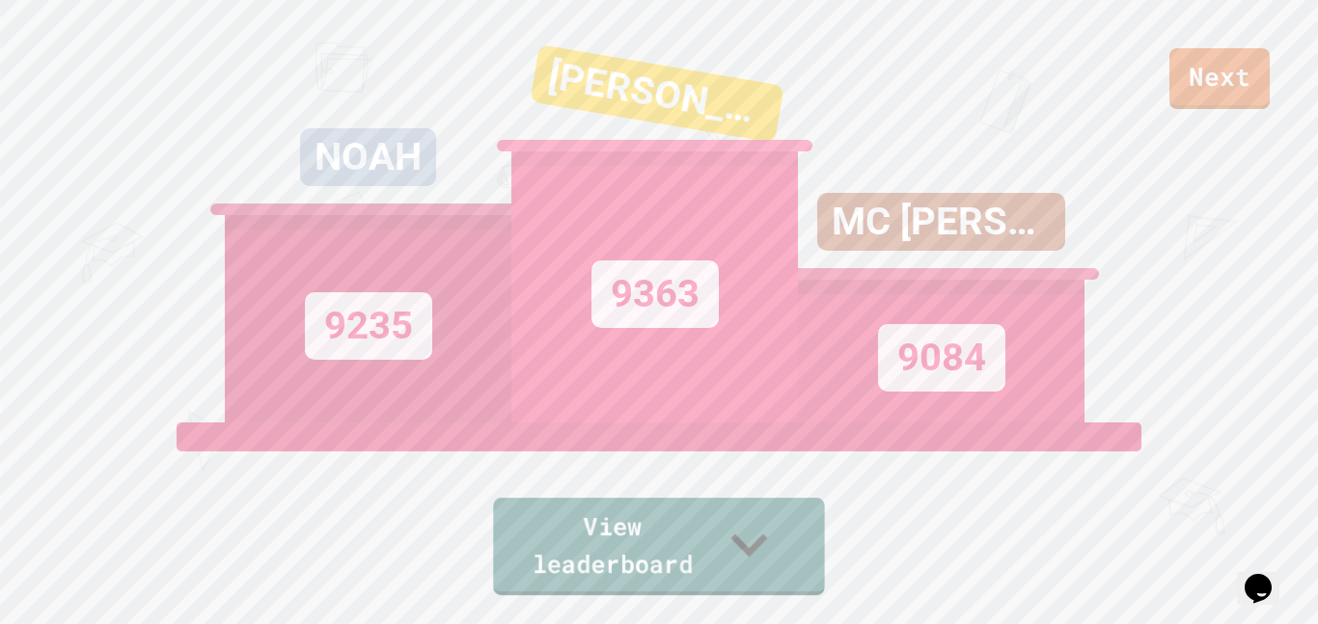
click at [672, 565] on link "View leaderboard" at bounding box center [658, 546] width 331 height 97
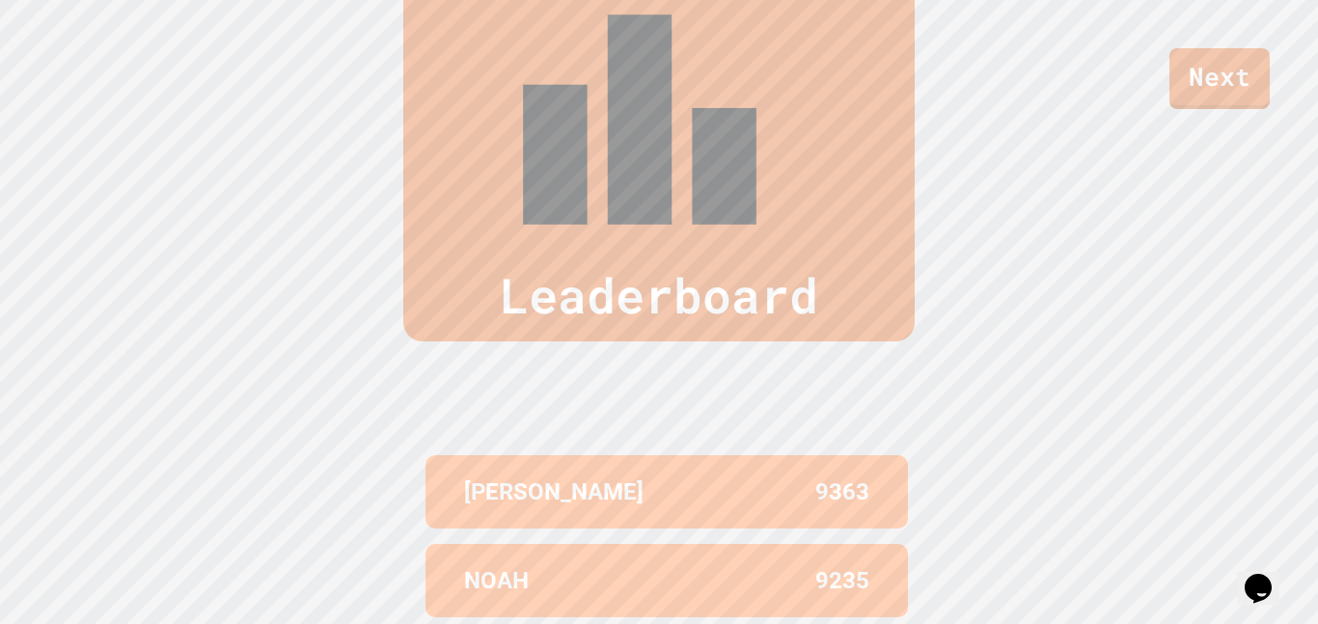
scroll to position [735, 0]
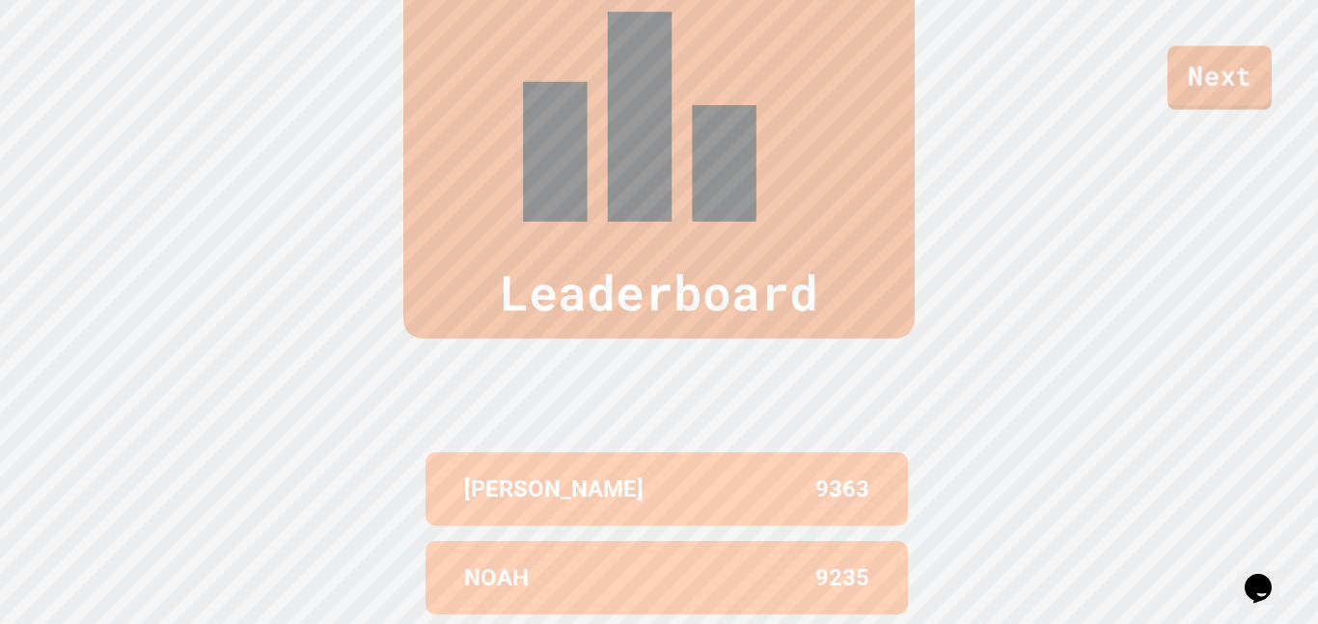
click at [1181, 87] on link "Next" at bounding box center [1220, 78] width 104 height 64
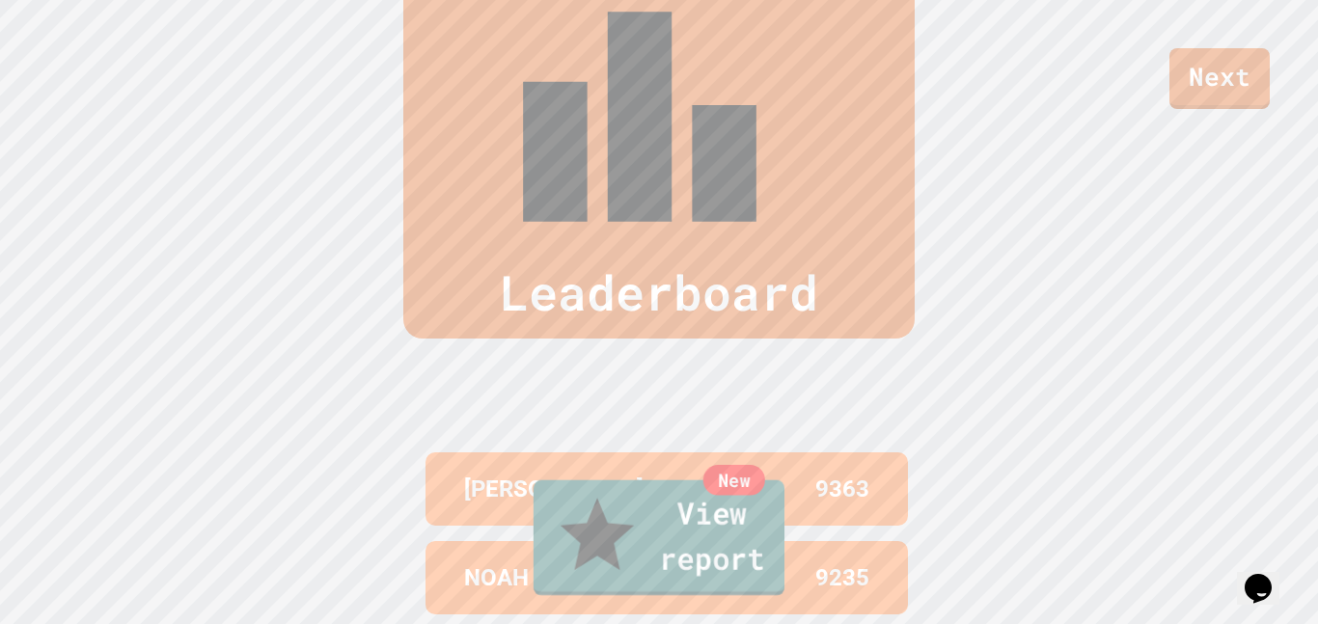
click at [625, 577] on link "New View report" at bounding box center [659, 539] width 251 height 116
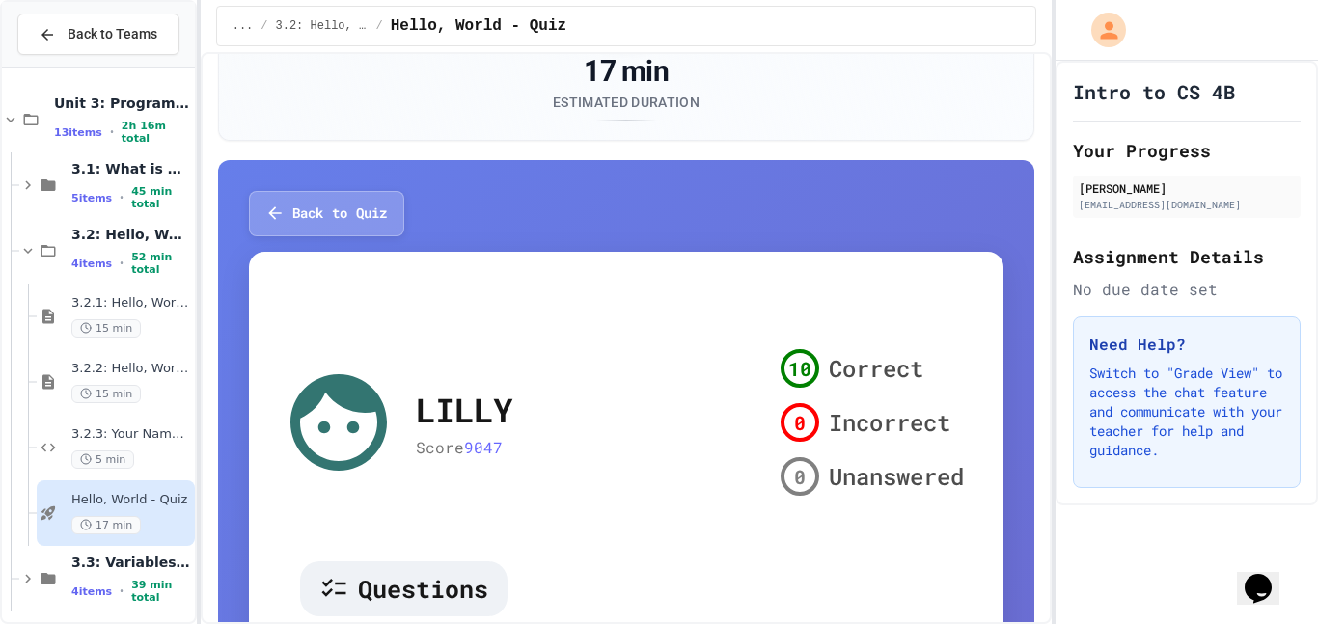
scroll to position [115, 0]
